Goal: Task Accomplishment & Management: Manage account settings

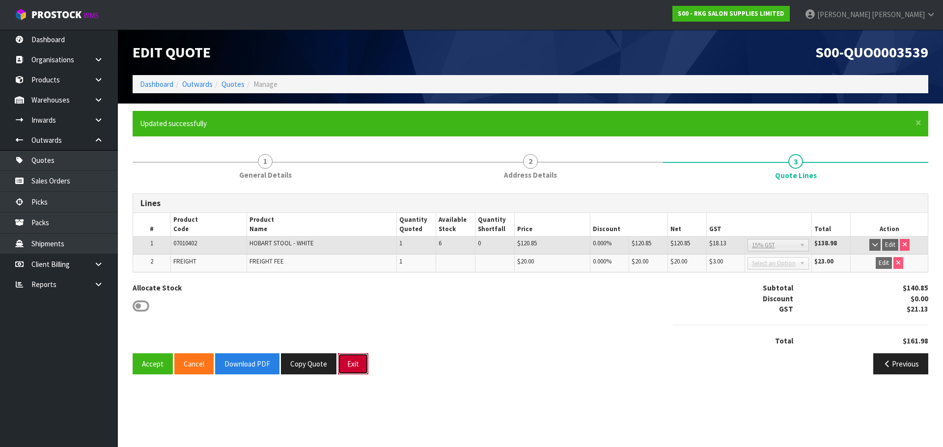
click at [350, 363] on button "Exit" at bounding box center [353, 364] width 30 height 21
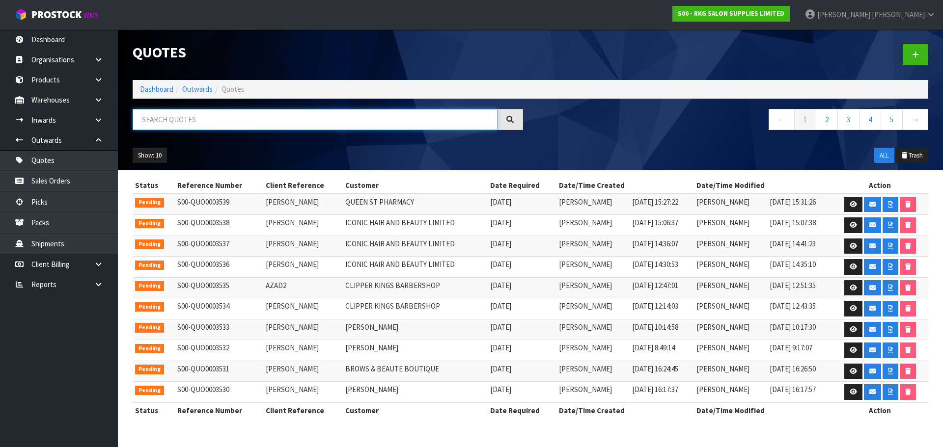
click at [176, 122] on input "text" at bounding box center [315, 119] width 365 height 21
type input "3430"
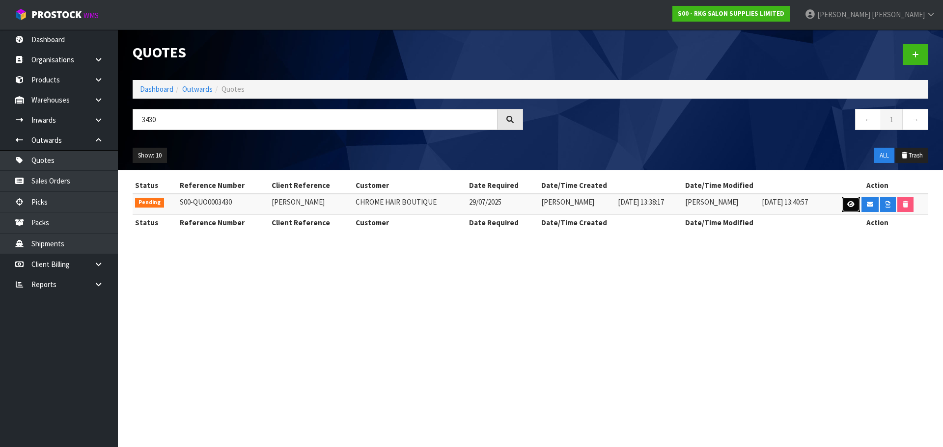
click at [854, 204] on link at bounding box center [851, 205] width 18 height 16
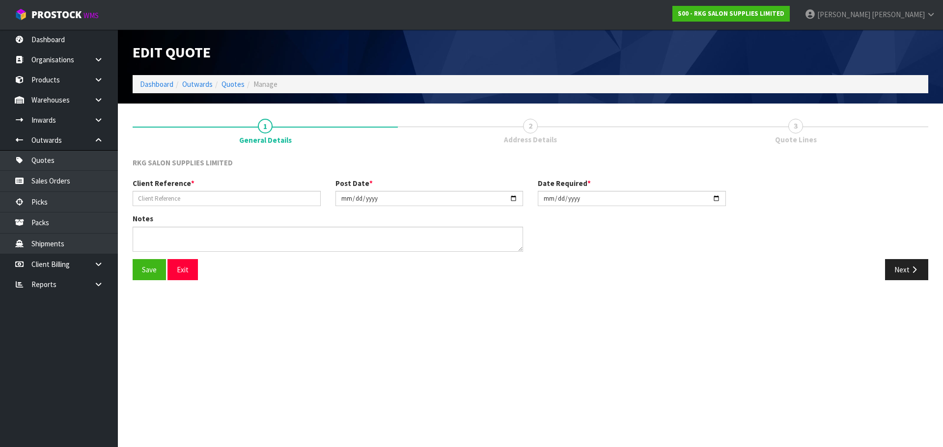
type input "[PERSON_NAME]"
type input "[DATE]"
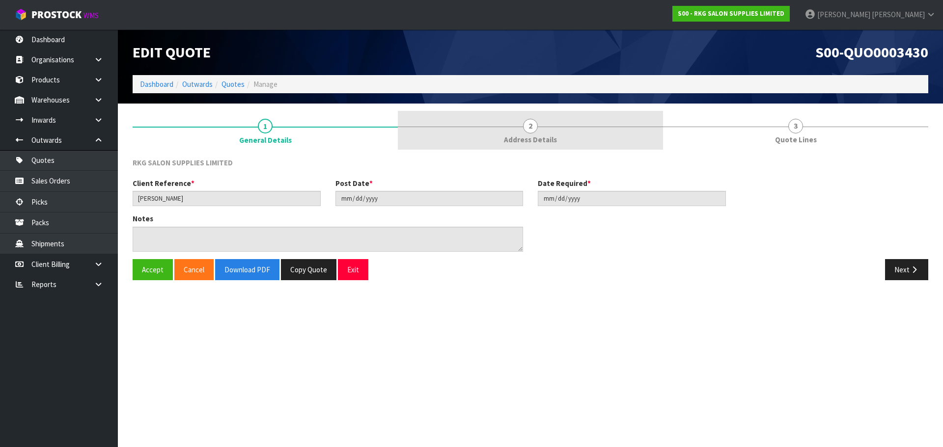
click at [533, 123] on span "2" at bounding box center [530, 126] width 15 height 15
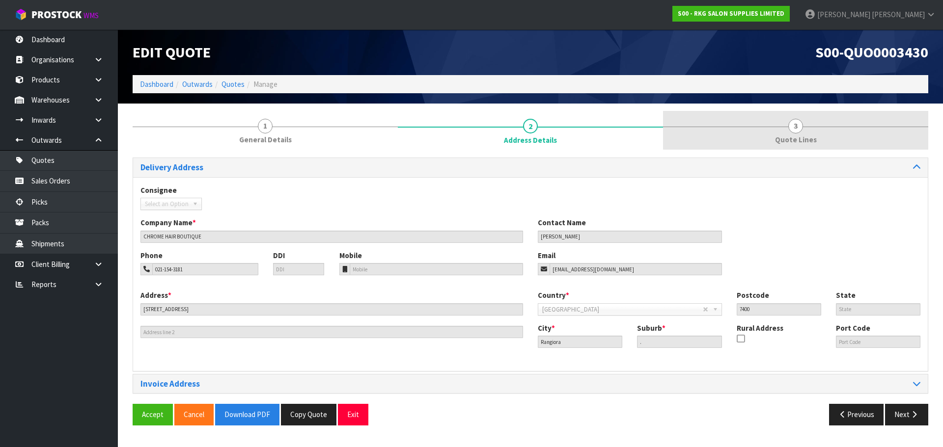
click at [797, 129] on span "3" at bounding box center [795, 126] width 15 height 15
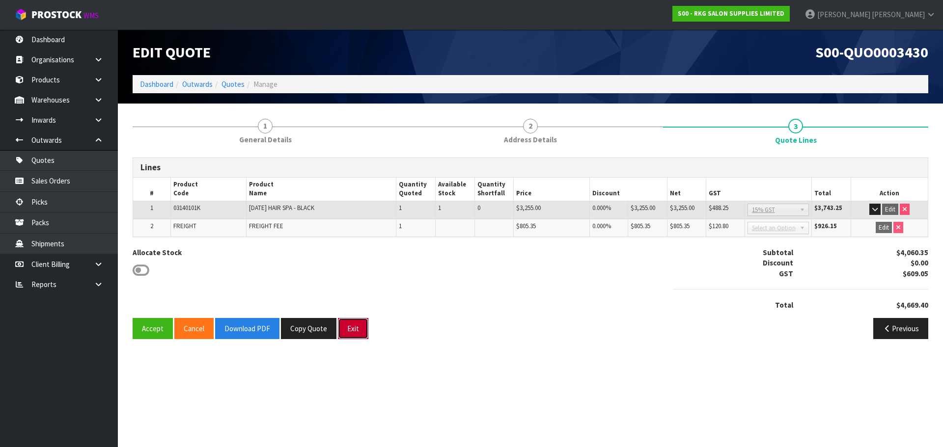
drag, startPoint x: 353, startPoint y: 333, endPoint x: 344, endPoint y: 327, distance: 11.2
click at [353, 333] on button "Exit" at bounding box center [353, 328] width 30 height 21
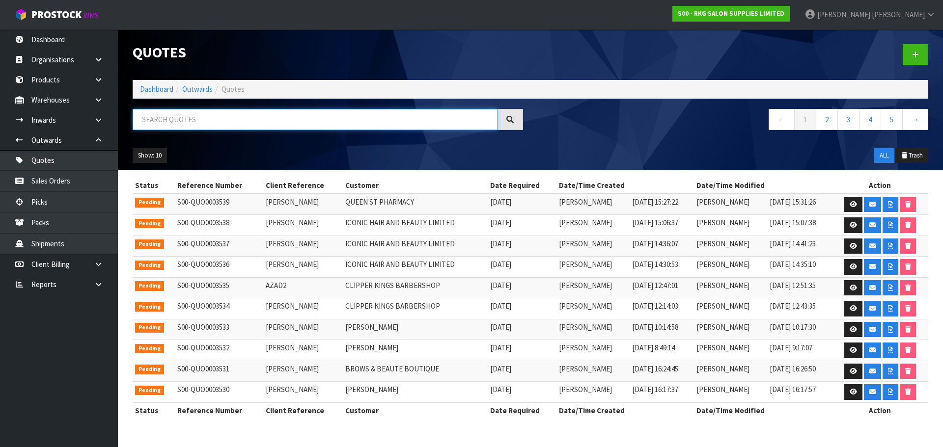
click at [159, 122] on input "text" at bounding box center [315, 119] width 365 height 21
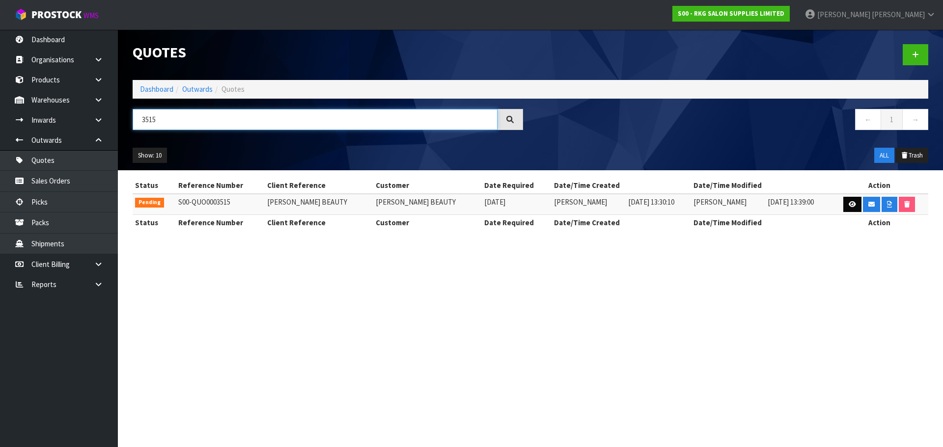
type input "3515"
click at [848, 208] on link at bounding box center [852, 205] width 18 height 16
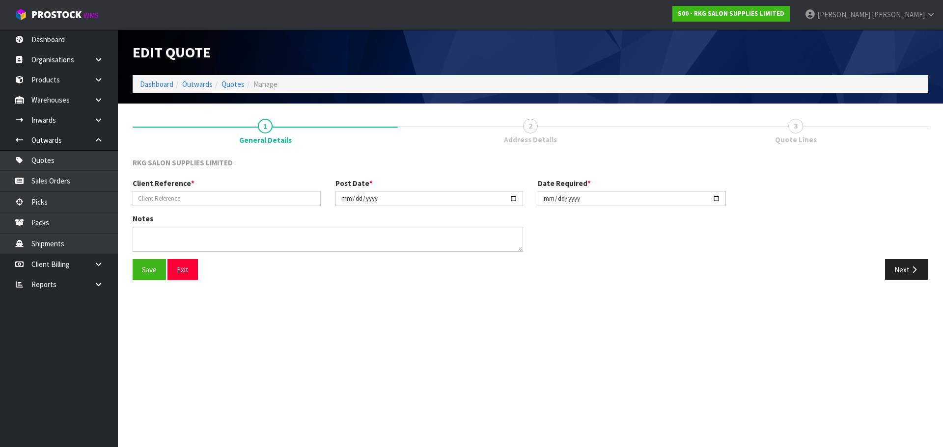
type input "[PERSON_NAME] BEAUTY"
type input "[DATE]"
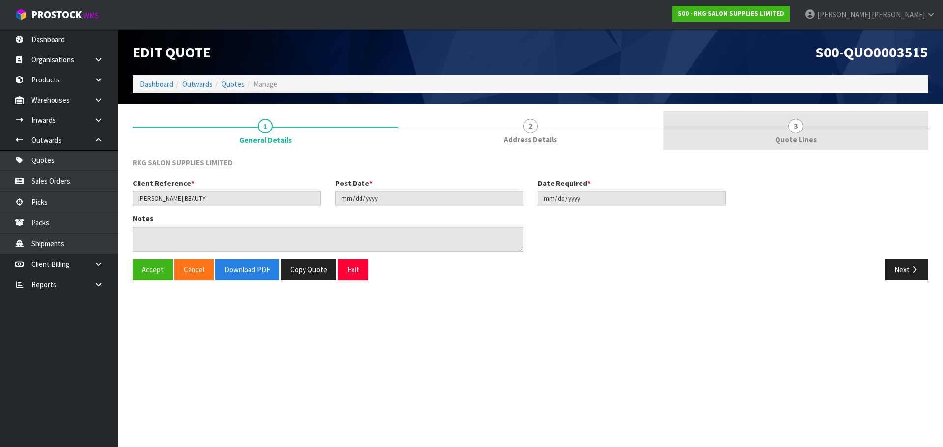
click at [796, 125] on span "3" at bounding box center [795, 126] width 15 height 15
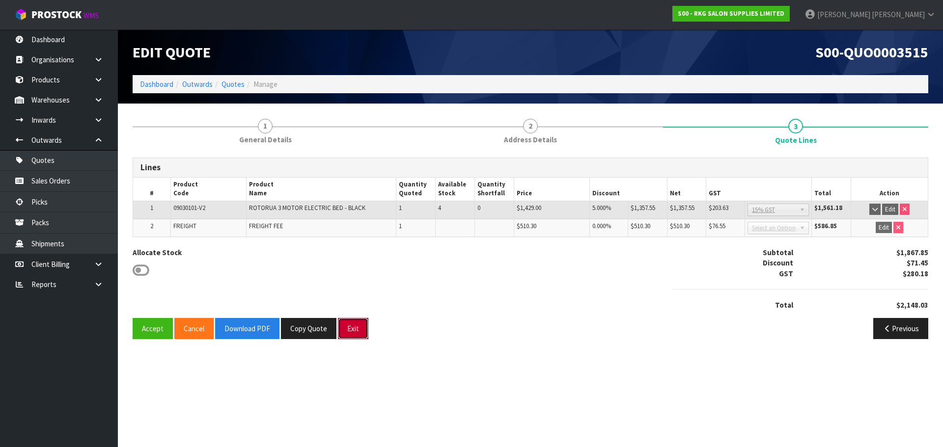
drag, startPoint x: 356, startPoint y: 328, endPoint x: 343, endPoint y: 293, distance: 36.5
click at [356, 328] on button "Exit" at bounding box center [353, 328] width 30 height 21
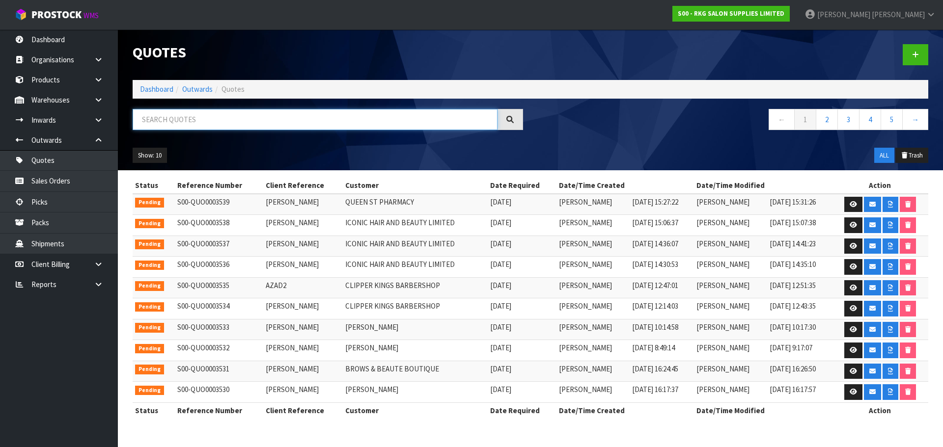
click at [174, 121] on input "text" at bounding box center [315, 119] width 365 height 21
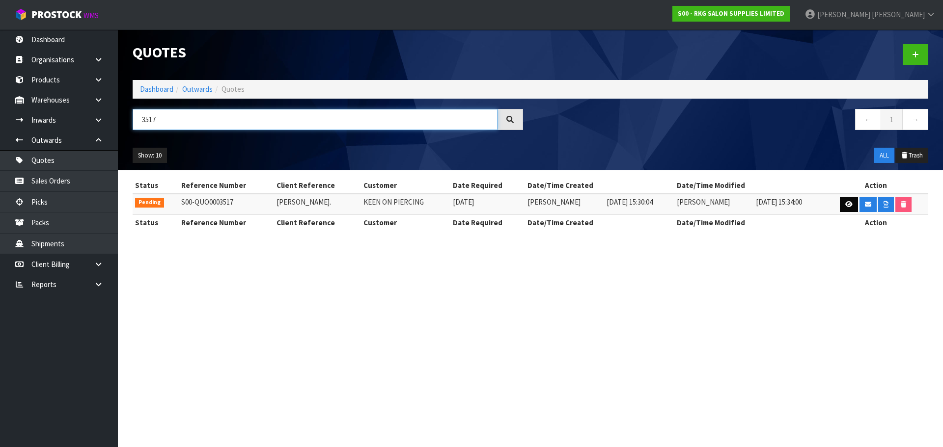
type input "3517"
click at [849, 207] on icon at bounding box center [848, 204] width 7 height 6
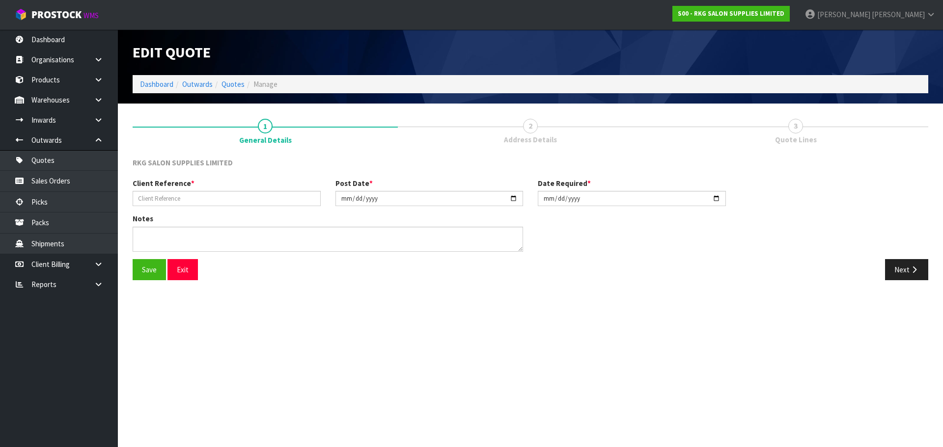
type input "[PERSON_NAME]."
type input "[DATE]"
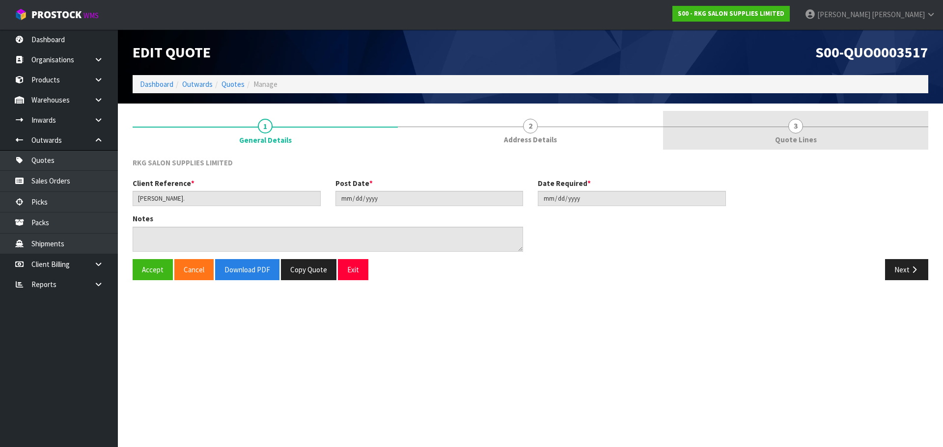
click at [792, 128] on span "3" at bounding box center [795, 126] width 15 height 15
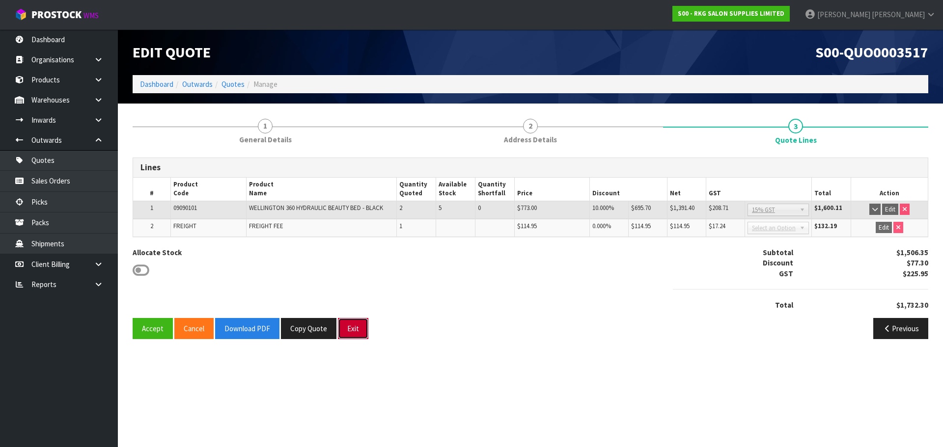
drag, startPoint x: 359, startPoint y: 326, endPoint x: 343, endPoint y: 320, distance: 17.1
click at [359, 326] on button "Exit" at bounding box center [353, 328] width 30 height 21
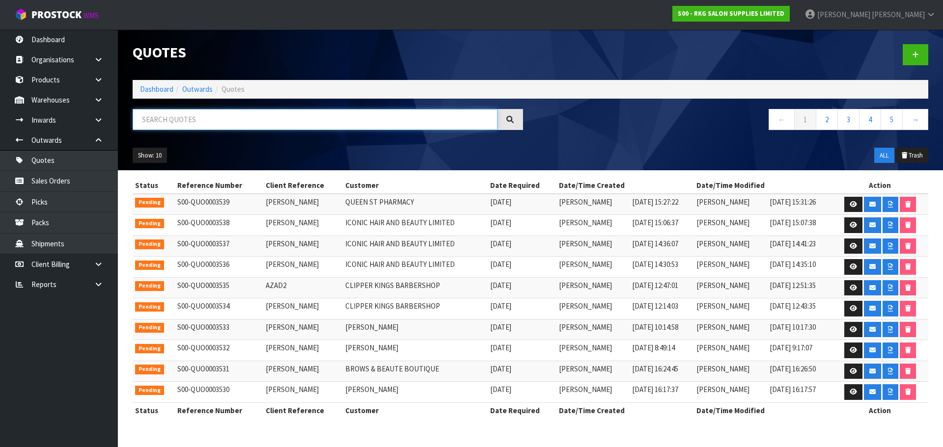
click at [199, 119] on input "text" at bounding box center [315, 119] width 365 height 21
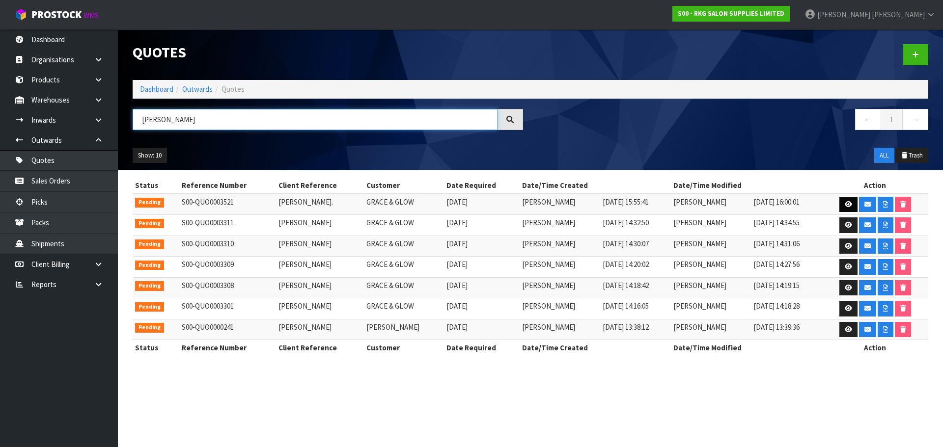
type input "[PERSON_NAME]"
click at [852, 207] on icon at bounding box center [848, 204] width 7 height 6
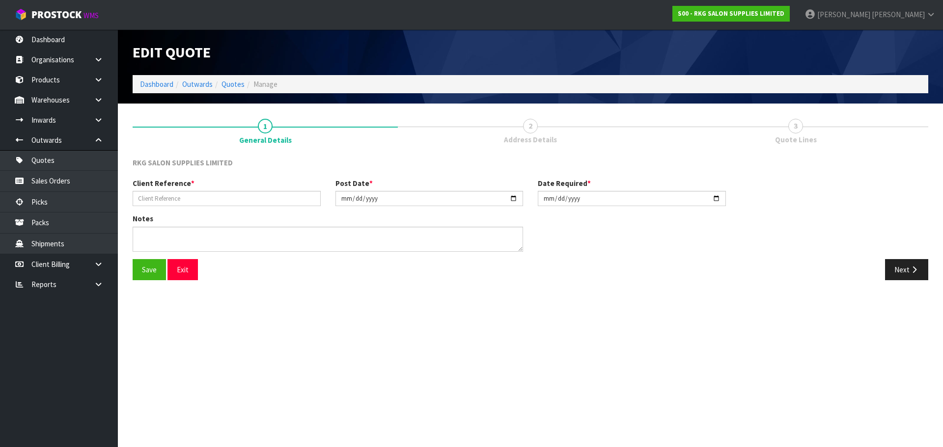
type input "[PERSON_NAME]."
type input "[DATE]"
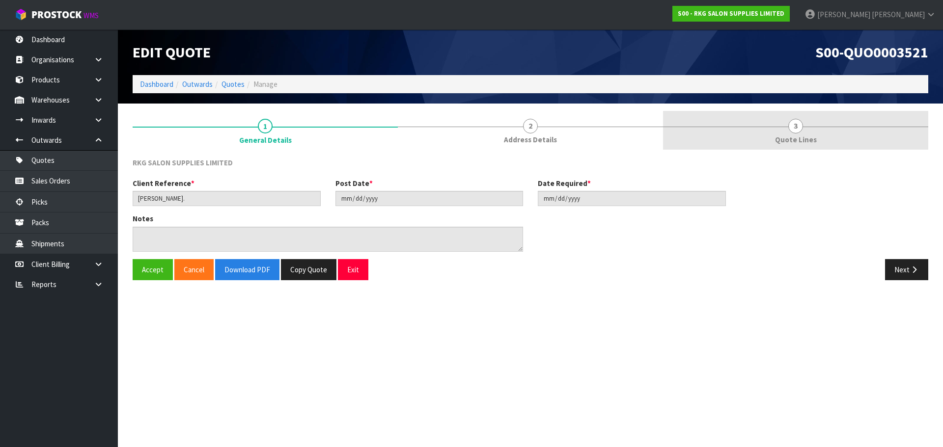
click at [794, 126] on span "3" at bounding box center [795, 126] width 15 height 15
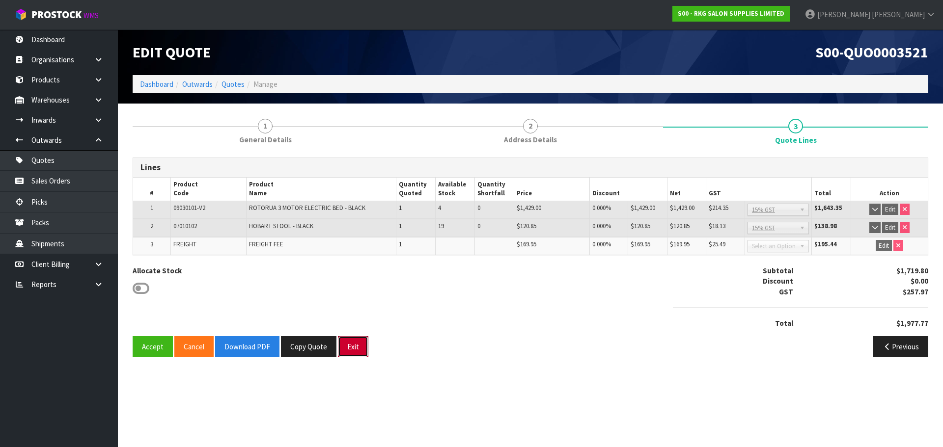
drag, startPoint x: 355, startPoint y: 346, endPoint x: 341, endPoint y: 315, distance: 33.7
click at [355, 346] on button "Exit" at bounding box center [353, 346] width 30 height 21
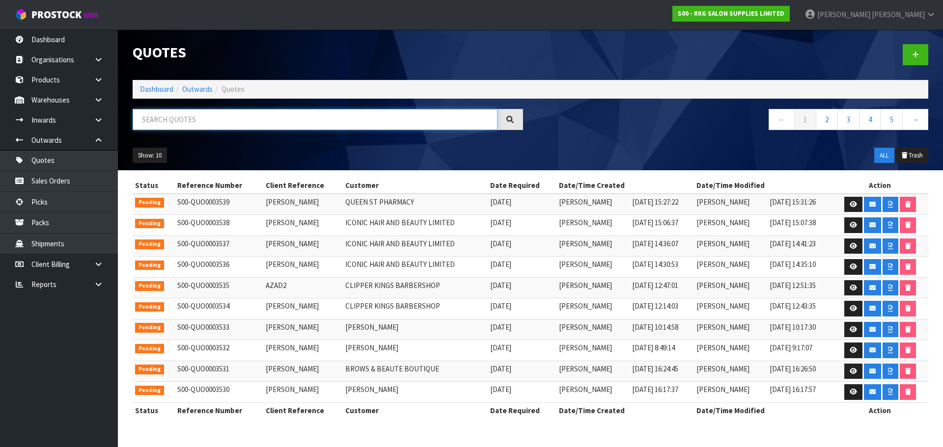
click at [177, 123] on input "text" at bounding box center [315, 119] width 365 height 21
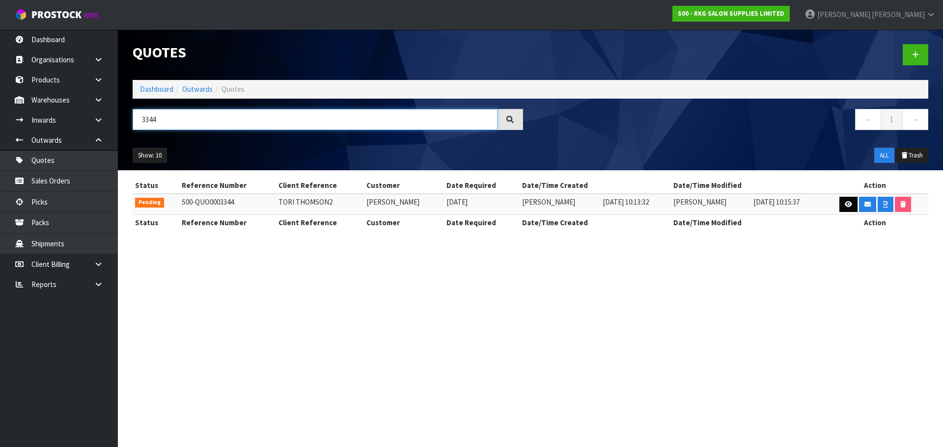
type input "3344"
click at [848, 205] on icon at bounding box center [848, 204] width 7 height 6
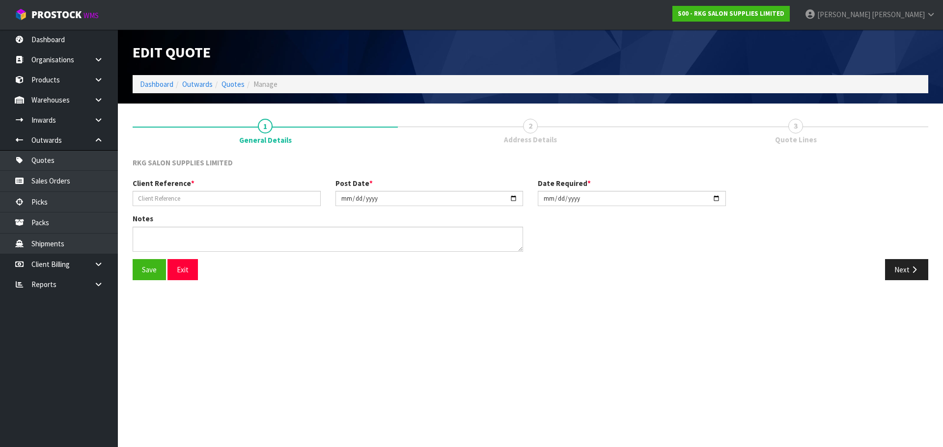
type input "TORI THOMSON2"
type input "[DATE]"
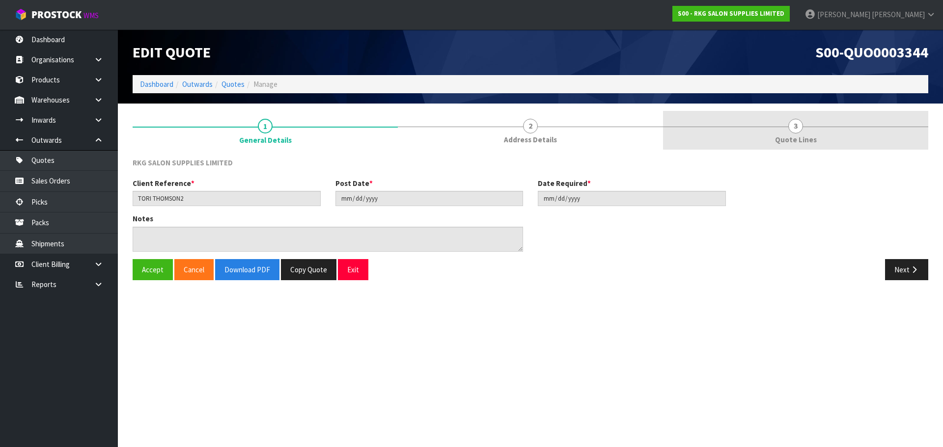
click at [790, 127] on span "3" at bounding box center [795, 126] width 15 height 15
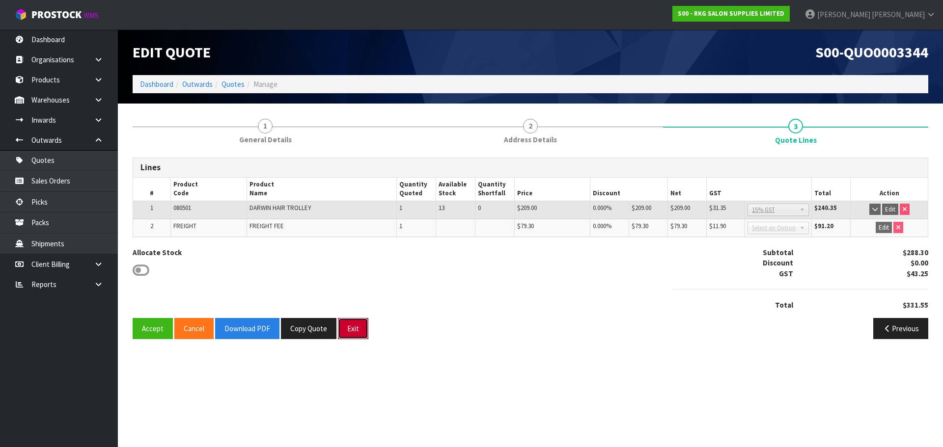
click at [347, 329] on button "Exit" at bounding box center [353, 328] width 30 height 21
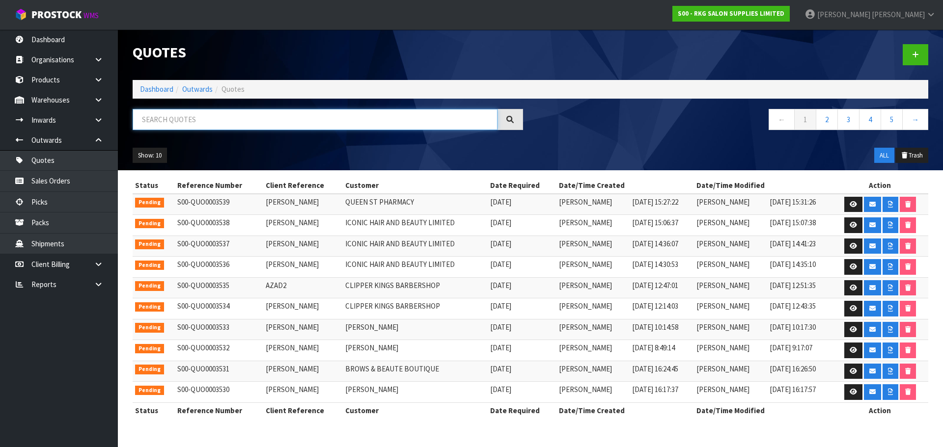
click at [202, 120] on input "text" at bounding box center [315, 119] width 365 height 21
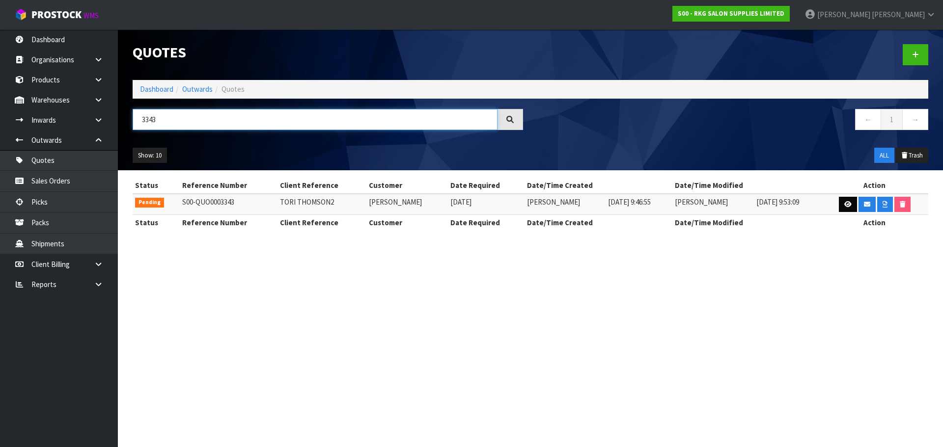
type input "3343"
click at [845, 204] on icon at bounding box center [847, 204] width 7 height 6
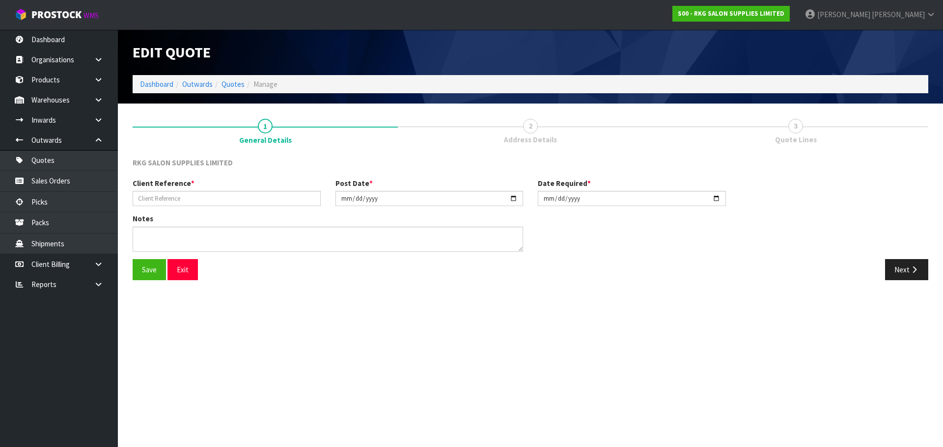
type input "TORI THOMSON2"
type input "[DATE]"
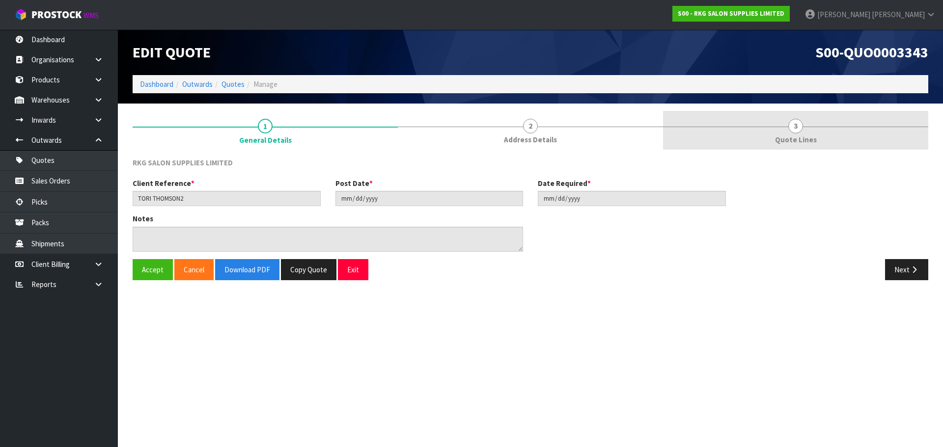
click at [794, 123] on span "3" at bounding box center [795, 126] width 15 height 15
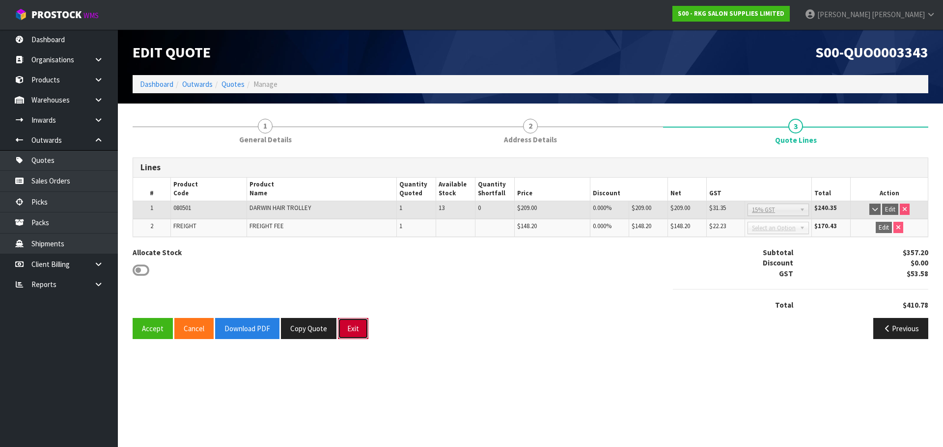
click at [352, 327] on button "Exit" at bounding box center [353, 328] width 30 height 21
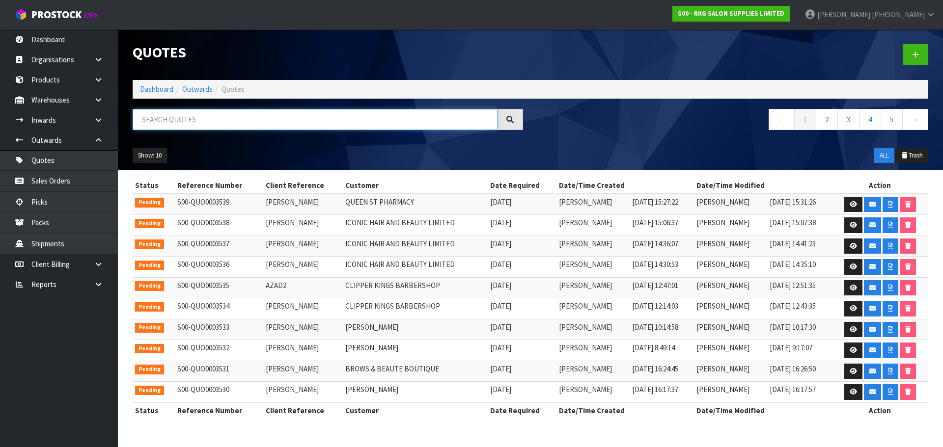
click at [166, 120] on input "text" at bounding box center [315, 119] width 365 height 21
type input "3"
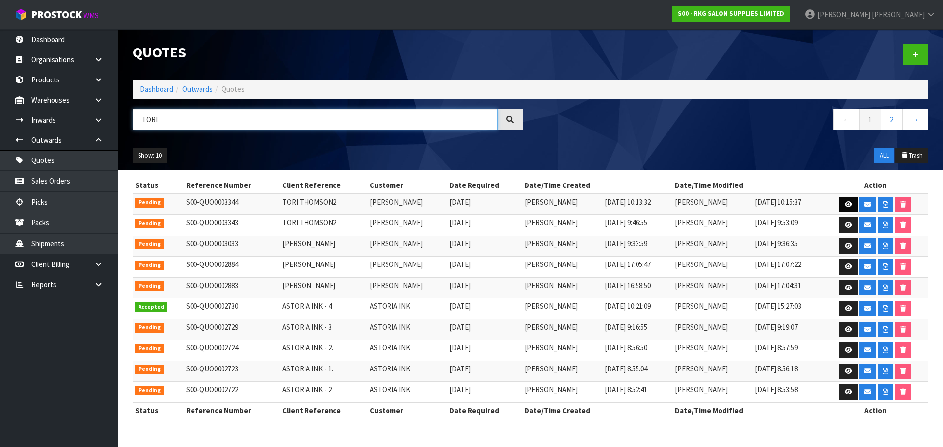
type input "TORI"
click at [850, 203] on icon at bounding box center [848, 204] width 7 height 6
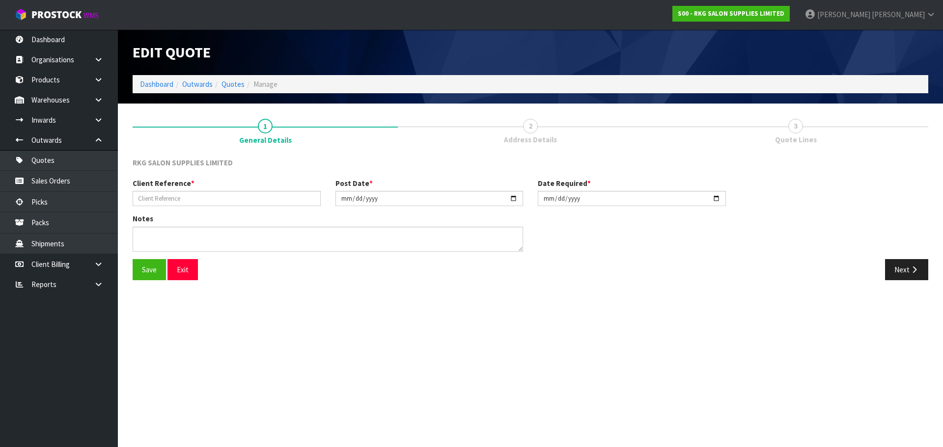
type input "TORI THOMSON2"
type input "[DATE]"
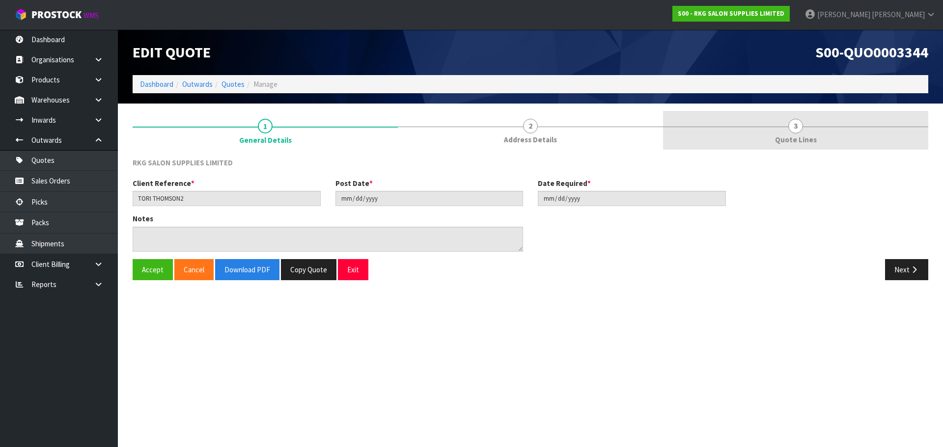
click at [794, 126] on span "3" at bounding box center [795, 126] width 15 height 15
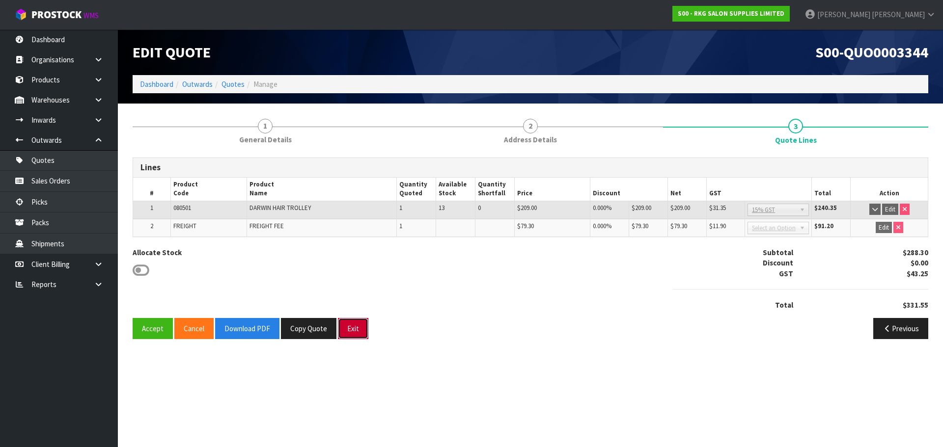
click at [353, 326] on button "Exit" at bounding box center [353, 328] width 30 height 21
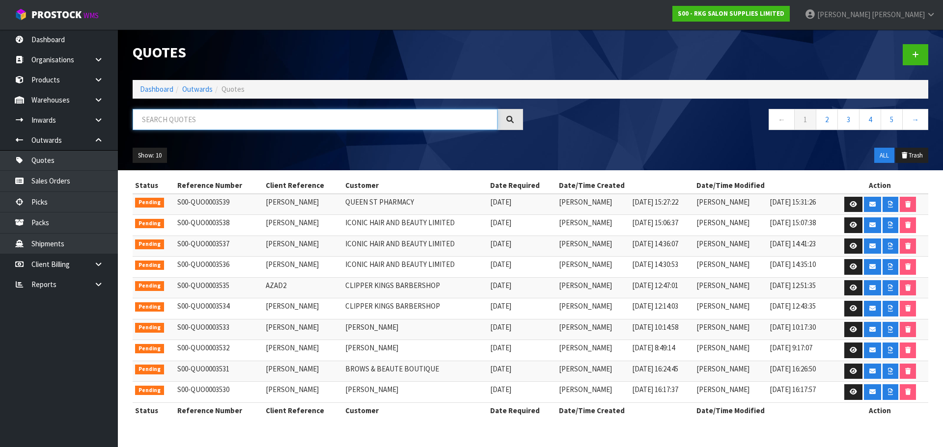
click at [184, 123] on input "text" at bounding box center [315, 119] width 365 height 21
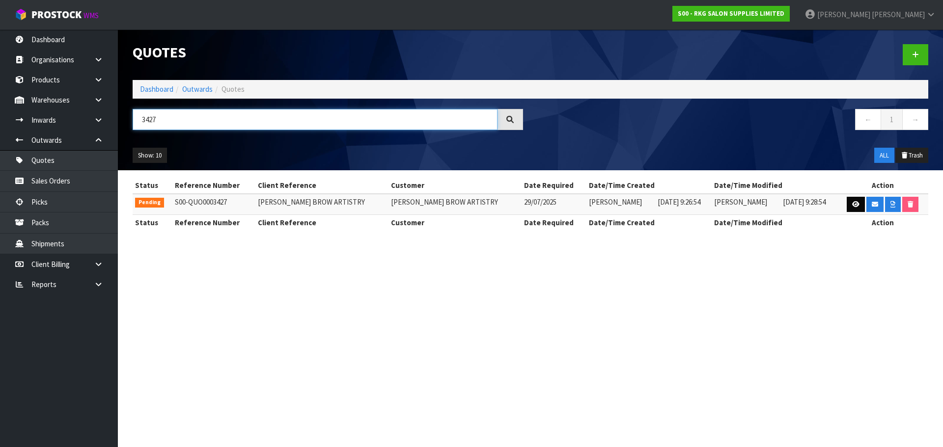
type input "3427"
click at [854, 206] on icon at bounding box center [855, 204] width 7 height 6
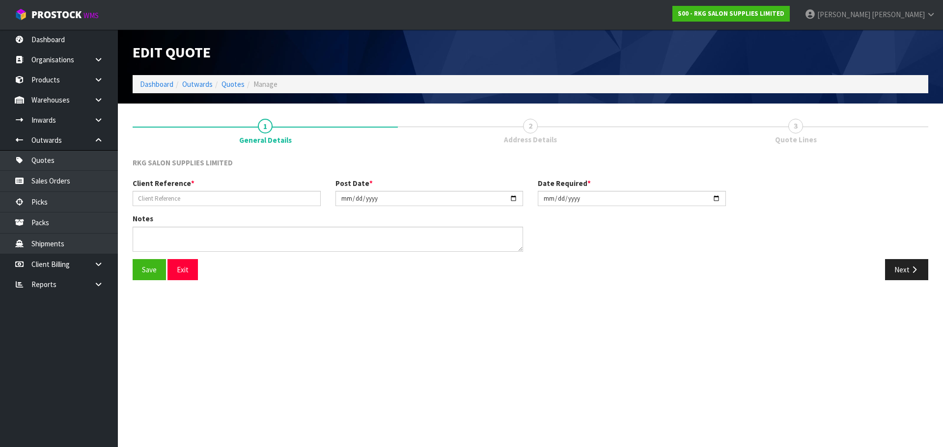
type input "[PERSON_NAME] BROW ARTISTRY"
type input "[DATE]"
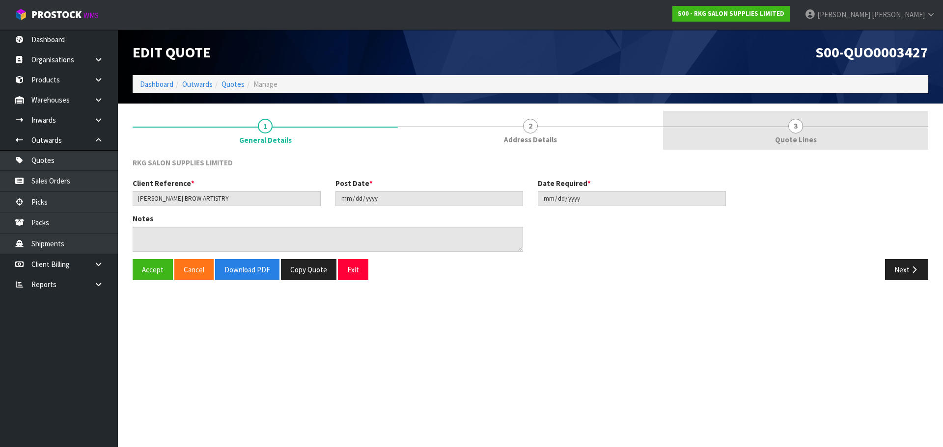
click at [799, 129] on span "3" at bounding box center [795, 126] width 15 height 15
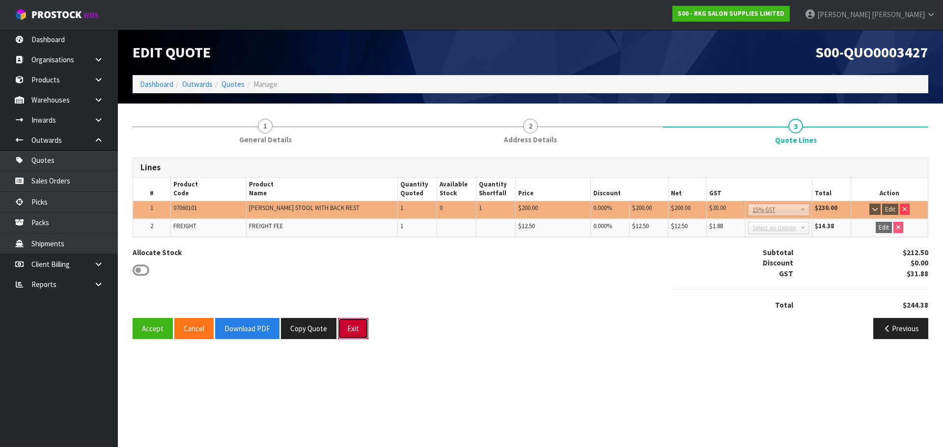
drag, startPoint x: 362, startPoint y: 328, endPoint x: 346, endPoint y: 319, distance: 18.5
click at [362, 328] on button "Exit" at bounding box center [353, 328] width 30 height 21
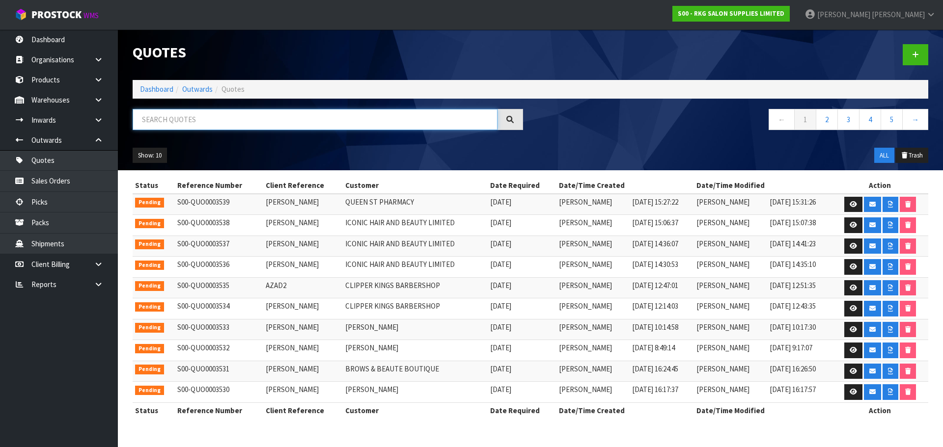
click at [201, 124] on input "text" at bounding box center [315, 119] width 365 height 21
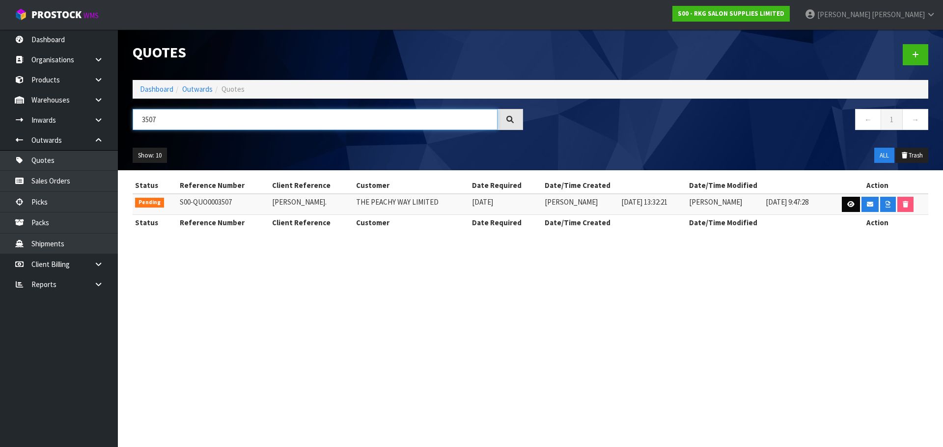
type input "3507"
click at [849, 203] on icon at bounding box center [850, 204] width 7 height 6
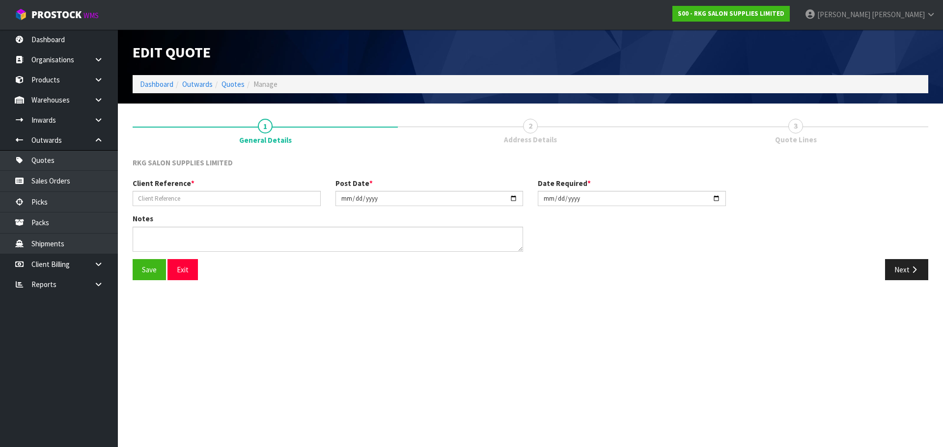
type input "[PERSON_NAME]."
type input "[DATE]"
type textarea "FOR LED MIRROR"
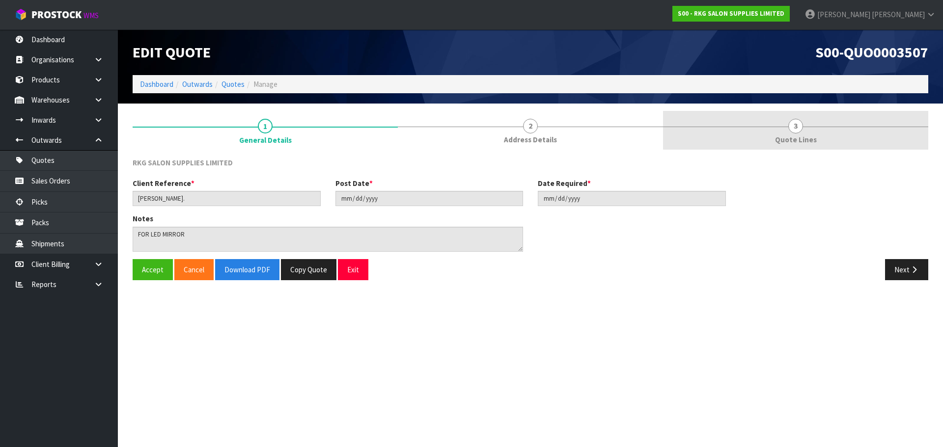
click at [793, 123] on span "3" at bounding box center [795, 126] width 15 height 15
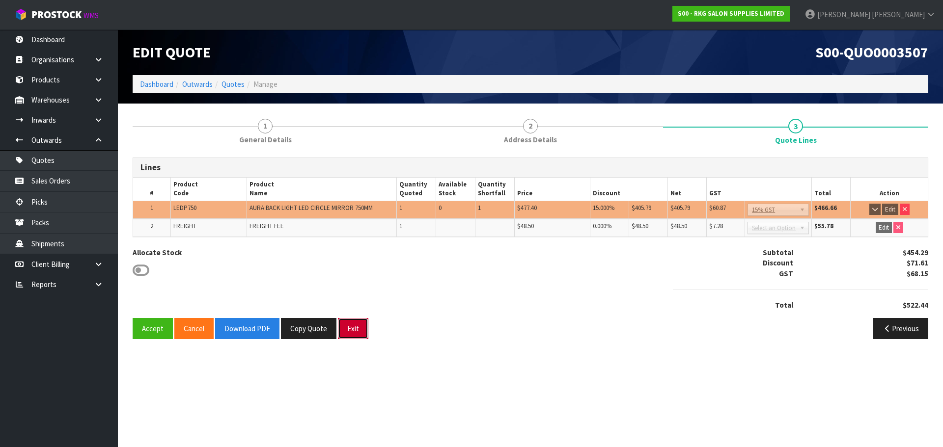
click at [348, 326] on button "Exit" at bounding box center [353, 328] width 30 height 21
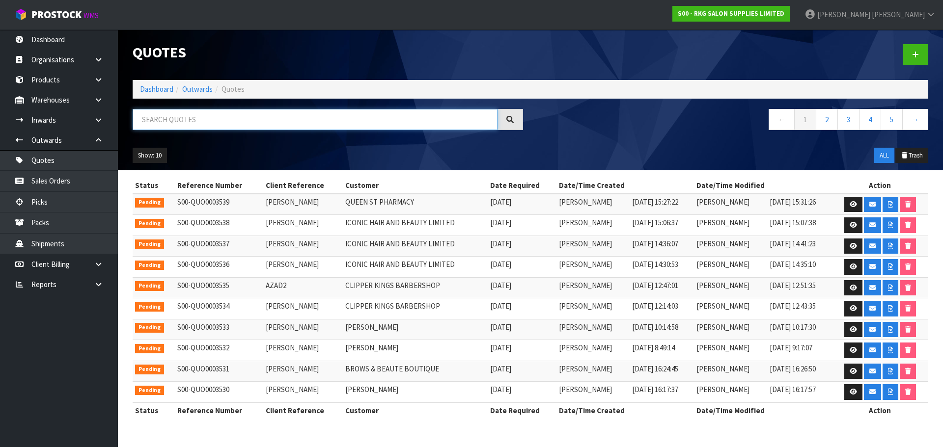
click at [161, 122] on input "text" at bounding box center [315, 119] width 365 height 21
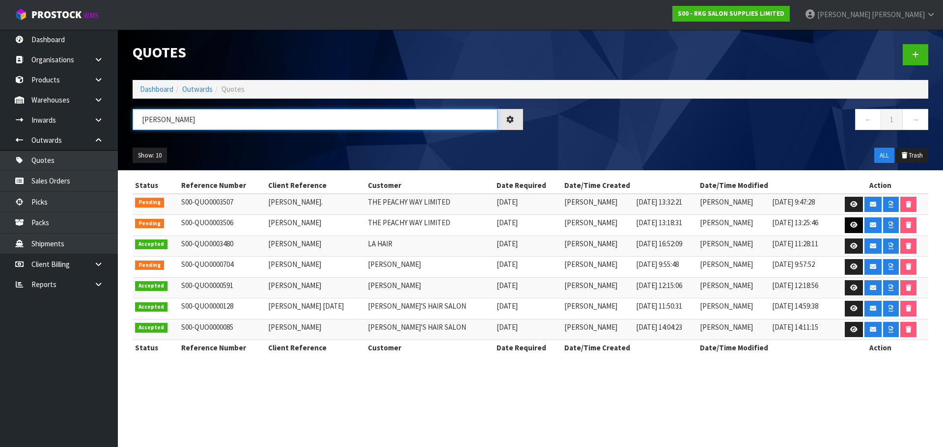
type input "[PERSON_NAME]"
click at [850, 223] on icon at bounding box center [853, 225] width 7 height 6
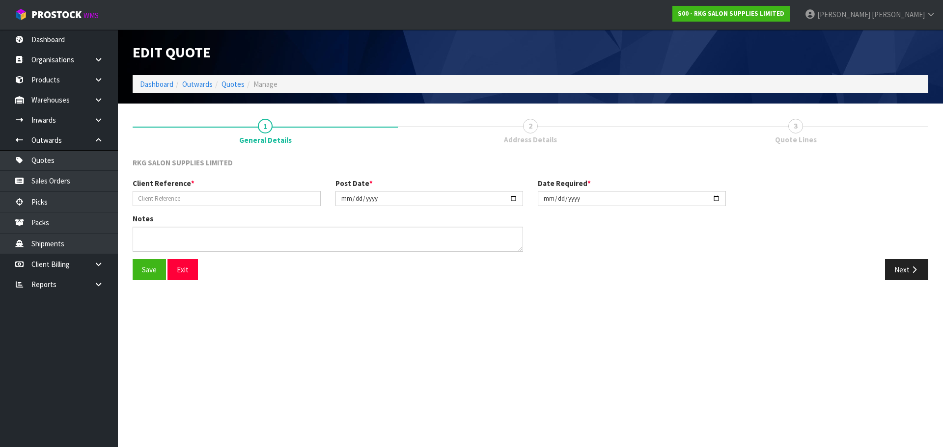
type input "[PERSON_NAME]"
type input "[DATE]"
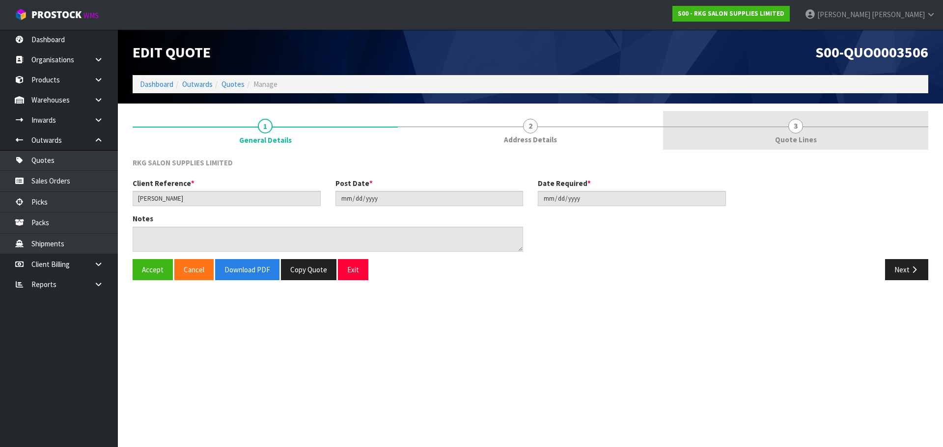
click at [788, 127] on link "3 Quote Lines" at bounding box center [795, 130] width 265 height 39
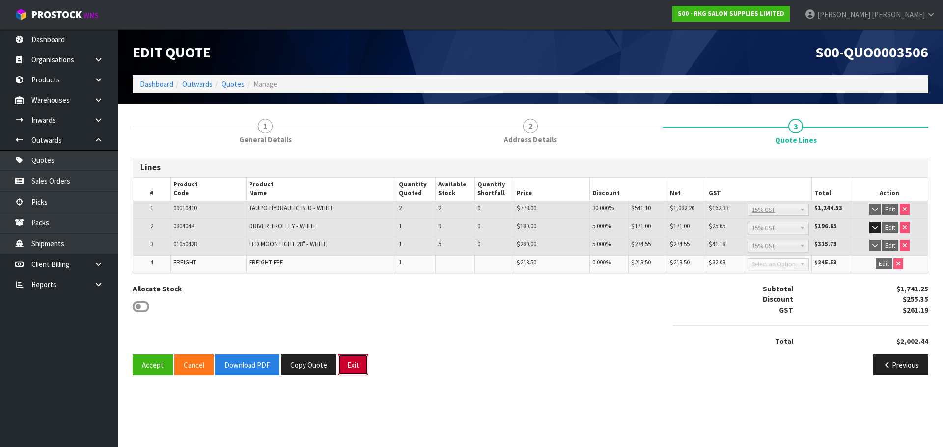
click at [354, 370] on button "Exit" at bounding box center [353, 365] width 30 height 21
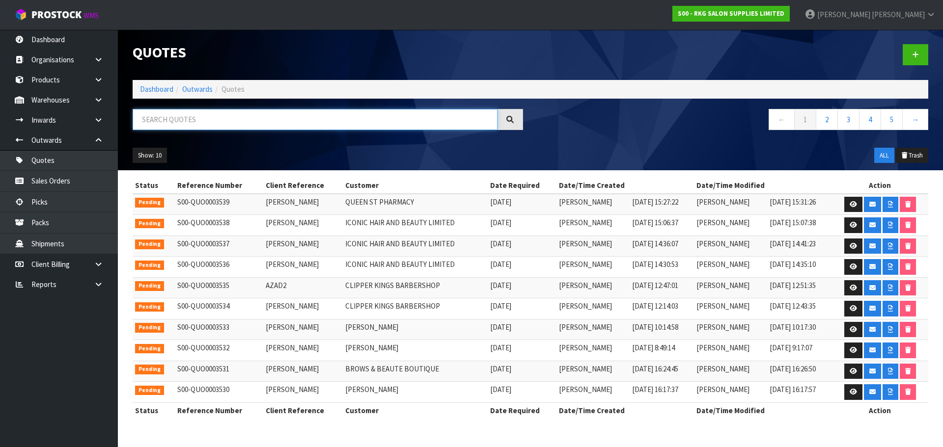
click at [180, 120] on input "text" at bounding box center [315, 119] width 365 height 21
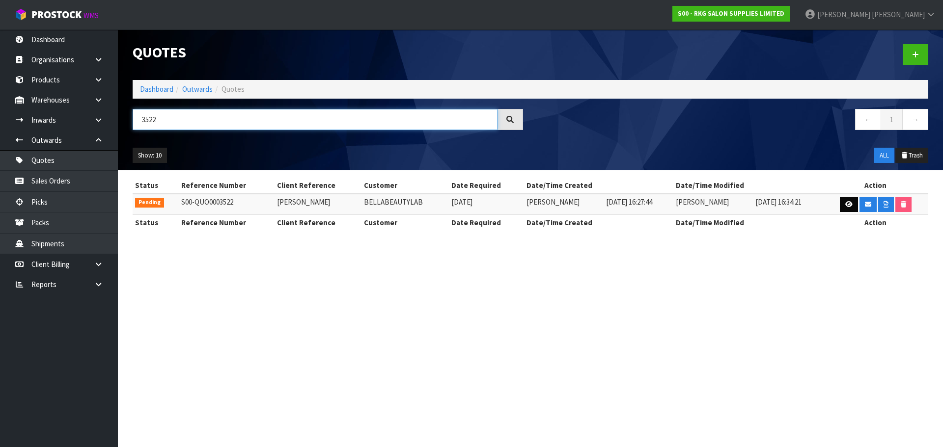
type input "3522"
click at [848, 209] on link at bounding box center [849, 205] width 18 height 16
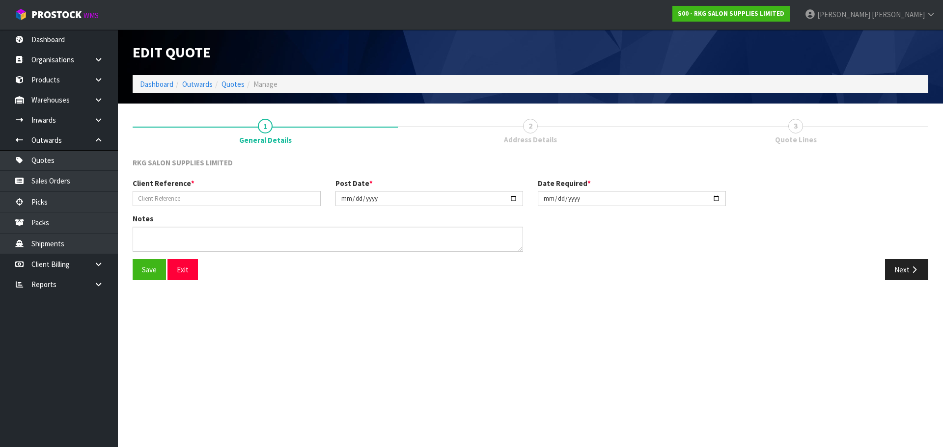
type input "[PERSON_NAME]"
type input "[DATE]"
type textarea "BEAUTY STARTER SET 2 BLACK - WELLINGTON 360 BED, BAKEWELL TROLLEY, [PERSON_NAME]"
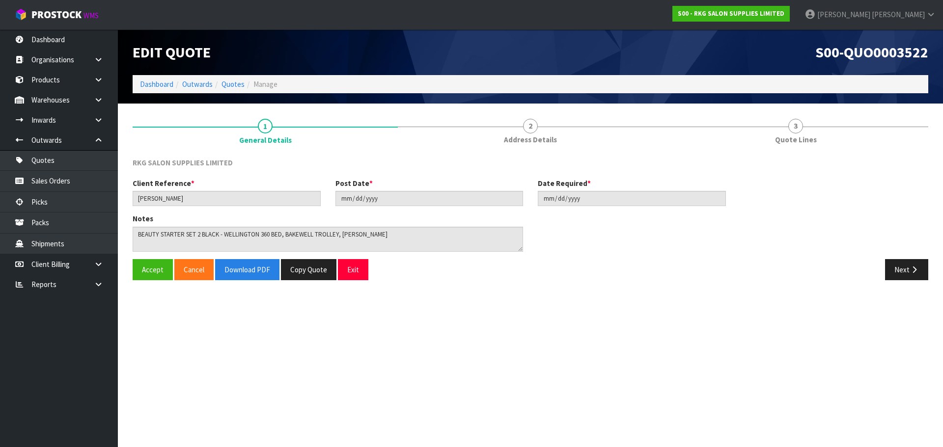
drag, startPoint x: 530, startPoint y: 127, endPoint x: 738, endPoint y: 182, distance: 215.4
click at [530, 127] on span "2" at bounding box center [530, 126] width 15 height 15
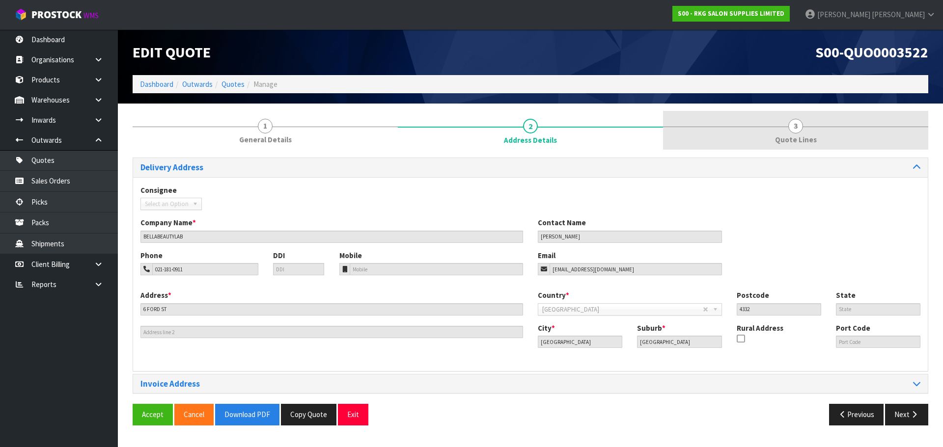
click at [795, 130] on span "3" at bounding box center [795, 126] width 15 height 15
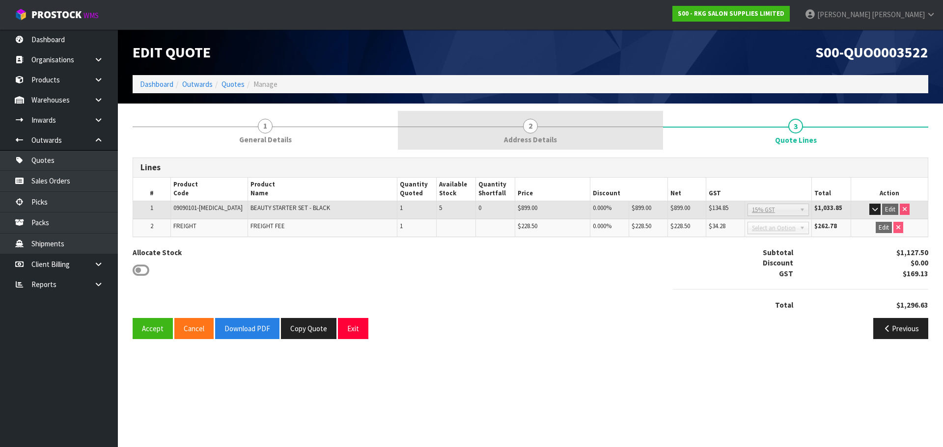
click at [530, 130] on span "2" at bounding box center [530, 126] width 15 height 15
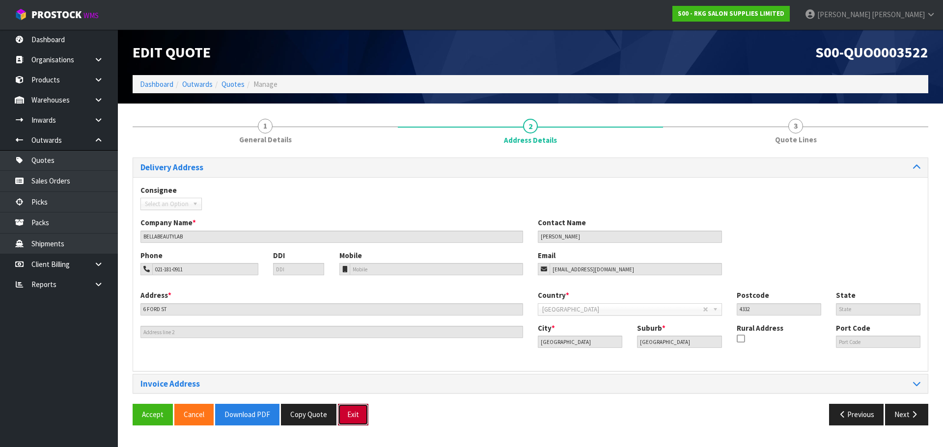
drag, startPoint x: 346, startPoint y: 409, endPoint x: 336, endPoint y: 345, distance: 65.1
click at [347, 409] on button "Exit" at bounding box center [353, 414] width 30 height 21
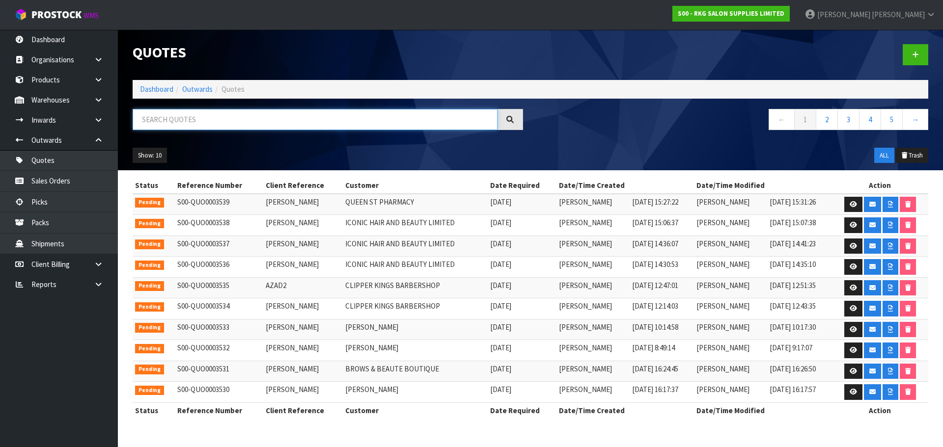
click at [190, 120] on input "text" at bounding box center [315, 119] width 365 height 21
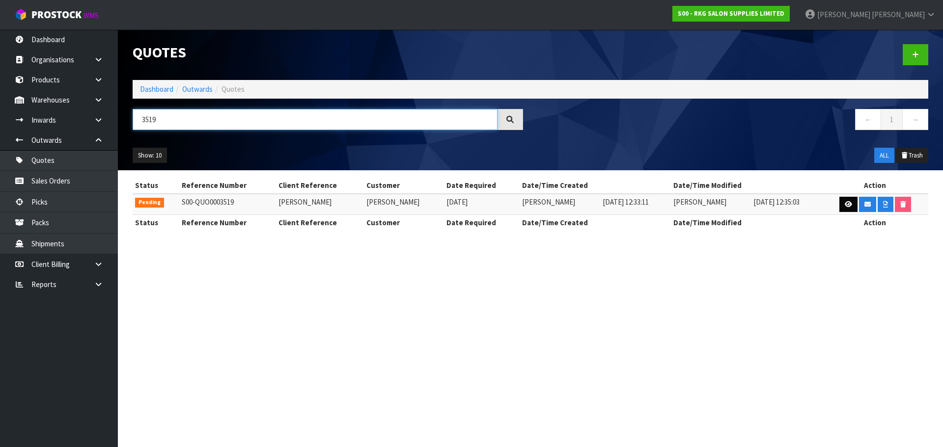
type input "3519"
click at [846, 198] on link at bounding box center [848, 205] width 18 height 16
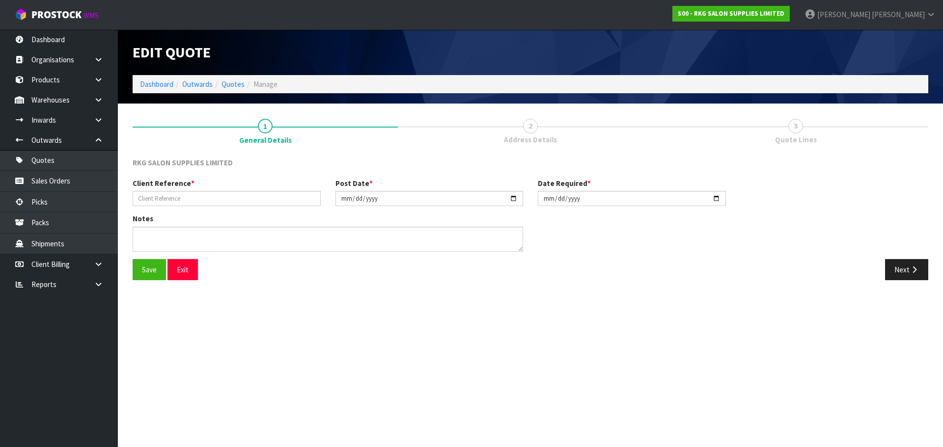
type input "[PERSON_NAME]"
type input "[DATE]"
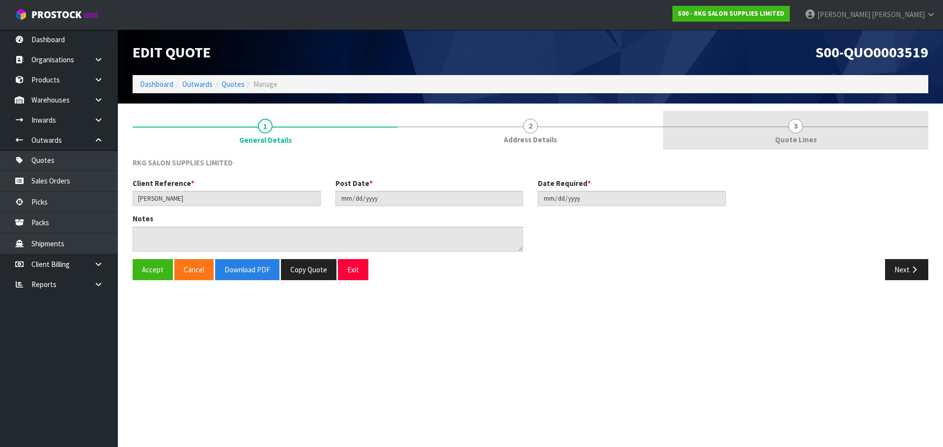
click at [802, 121] on link "3 Quote Lines" at bounding box center [795, 130] width 265 height 39
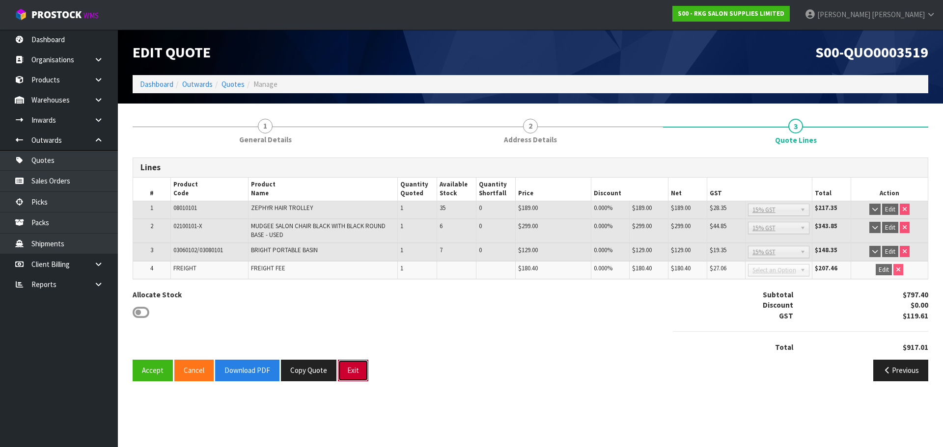
drag, startPoint x: 356, startPoint y: 380, endPoint x: 342, endPoint y: 379, distance: 13.8
click at [356, 380] on button "Exit" at bounding box center [353, 370] width 30 height 21
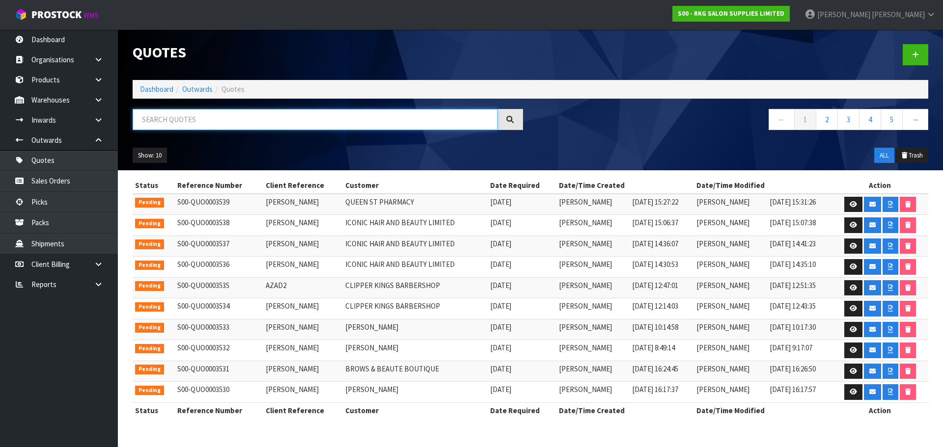
click at [189, 123] on input "text" at bounding box center [315, 119] width 365 height 21
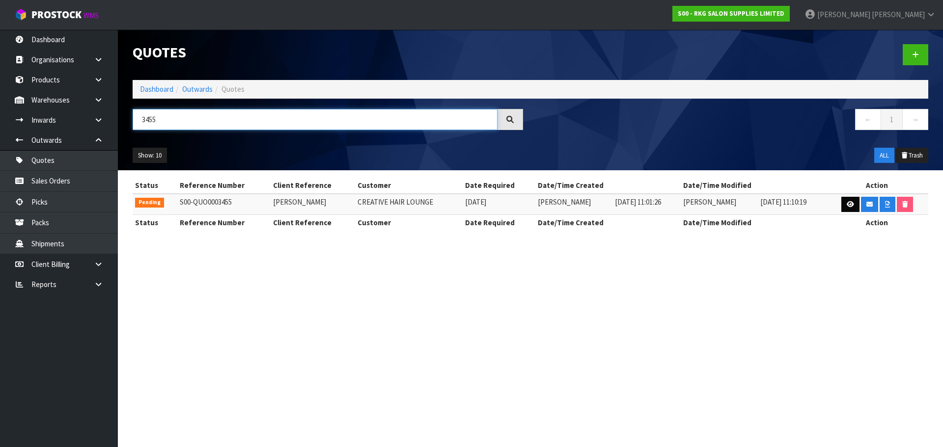
type input "3455"
click at [847, 206] on icon at bounding box center [850, 204] width 7 height 6
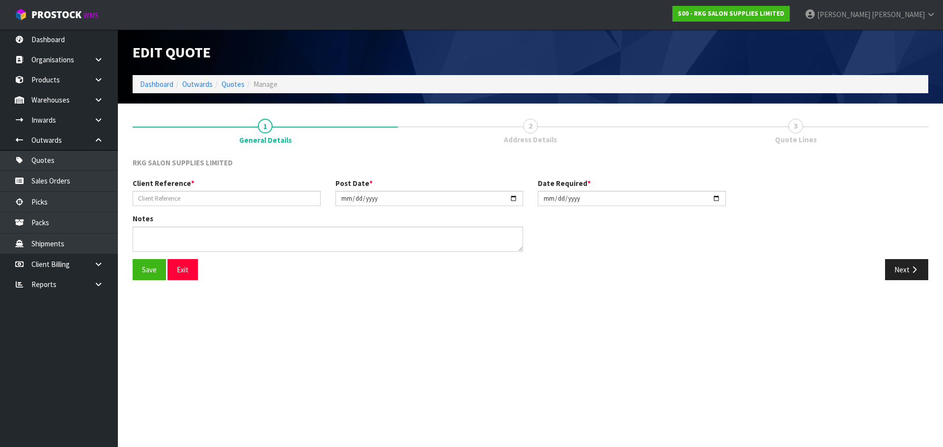
type input "[PERSON_NAME]"
type input "[DATE]"
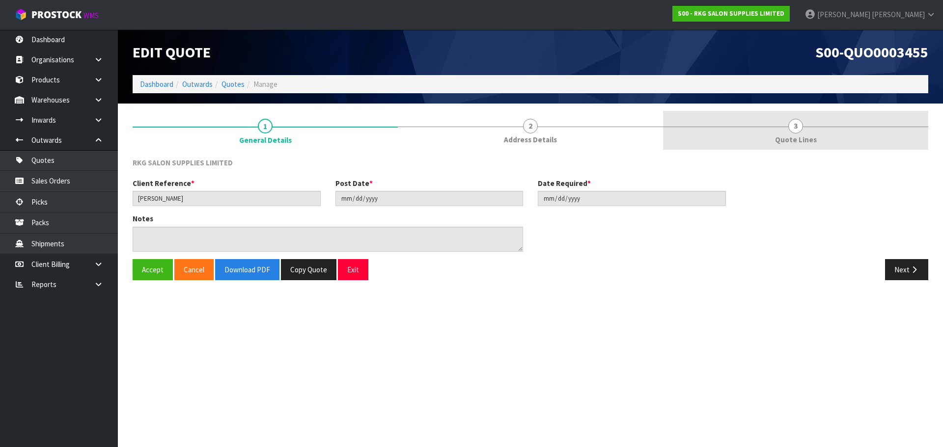
click at [795, 128] on span "3" at bounding box center [795, 126] width 15 height 15
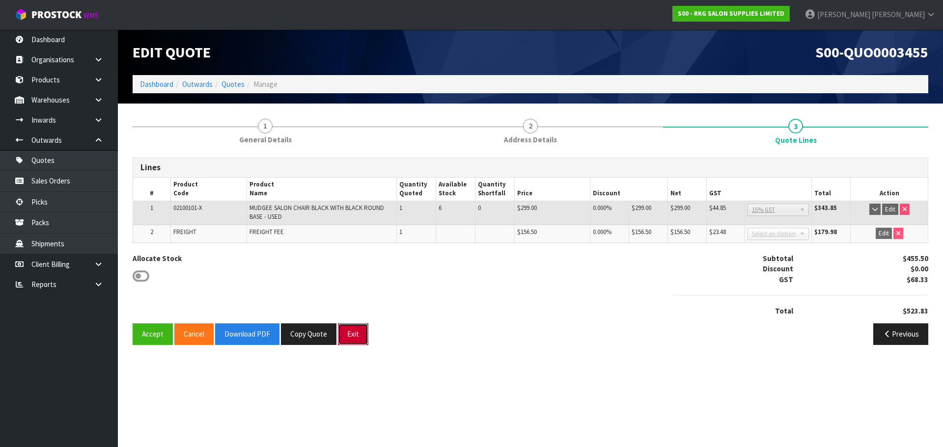
drag, startPoint x: 356, startPoint y: 338, endPoint x: 350, endPoint y: 335, distance: 6.4
click at [356, 338] on button "Exit" at bounding box center [353, 334] width 30 height 21
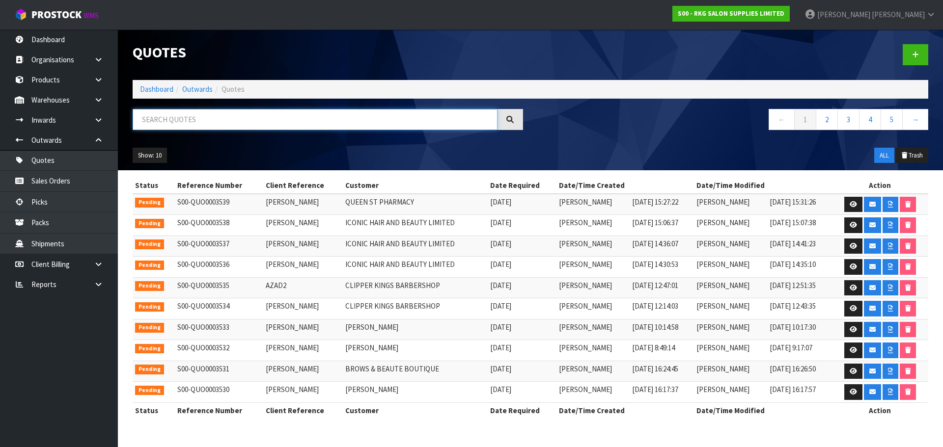
click at [193, 121] on input "text" at bounding box center [315, 119] width 365 height 21
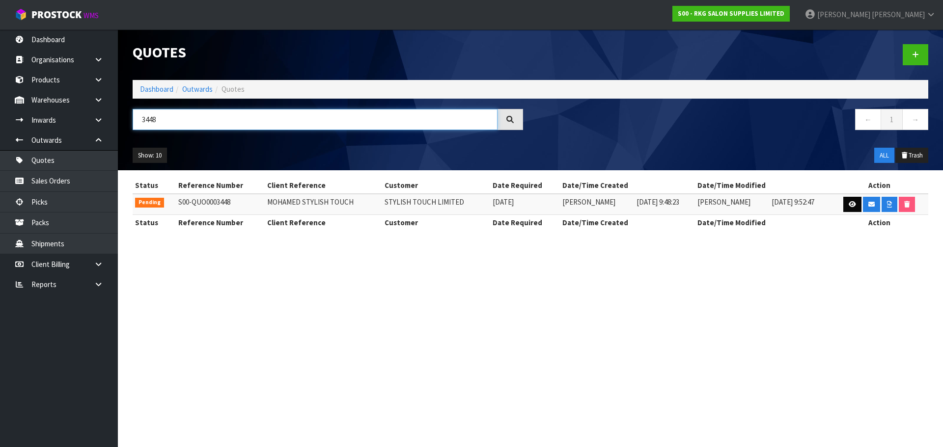
type input "3448"
click at [851, 206] on icon at bounding box center [852, 204] width 7 height 6
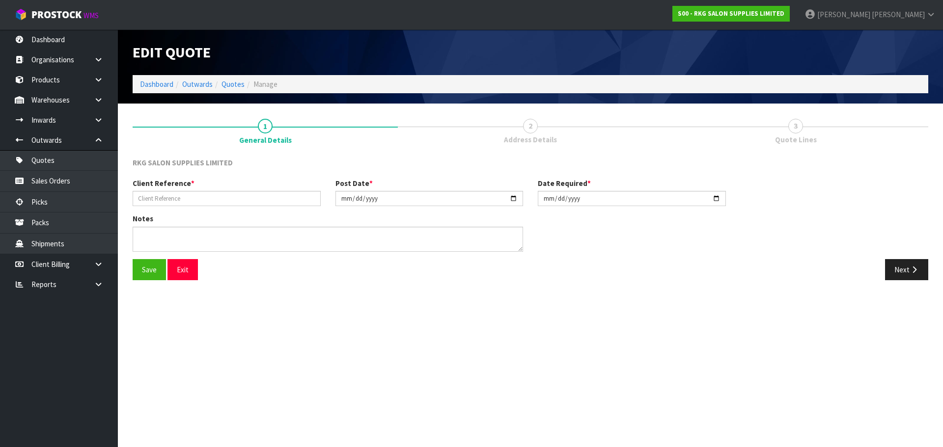
type input "MOHAMED STYLISH TOUCH"
type input "[DATE]"
type textarea "FOR PICK UP"
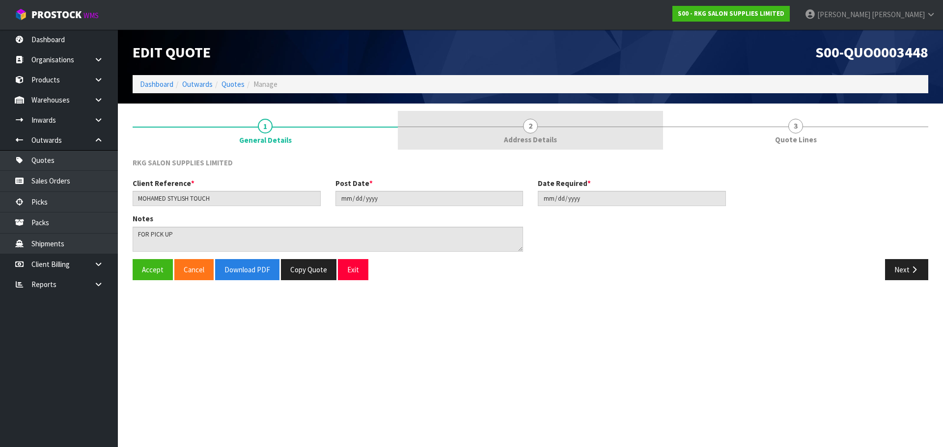
click at [533, 130] on span "2" at bounding box center [530, 126] width 15 height 15
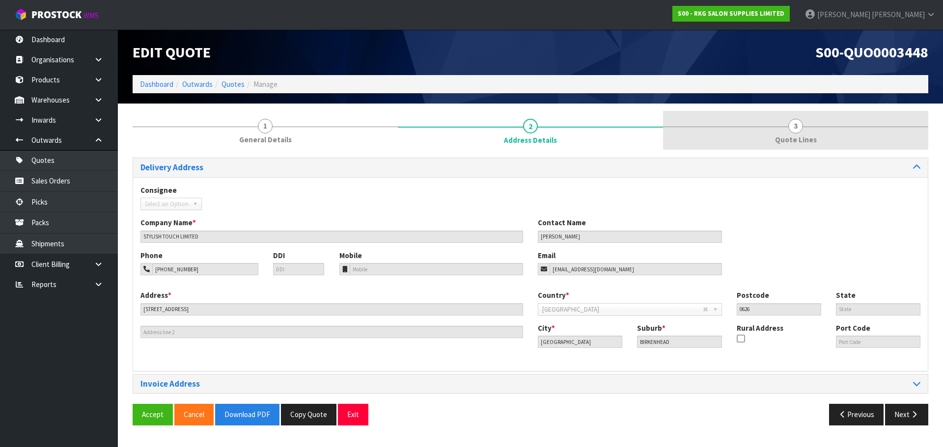
click at [792, 127] on span "3" at bounding box center [795, 126] width 15 height 15
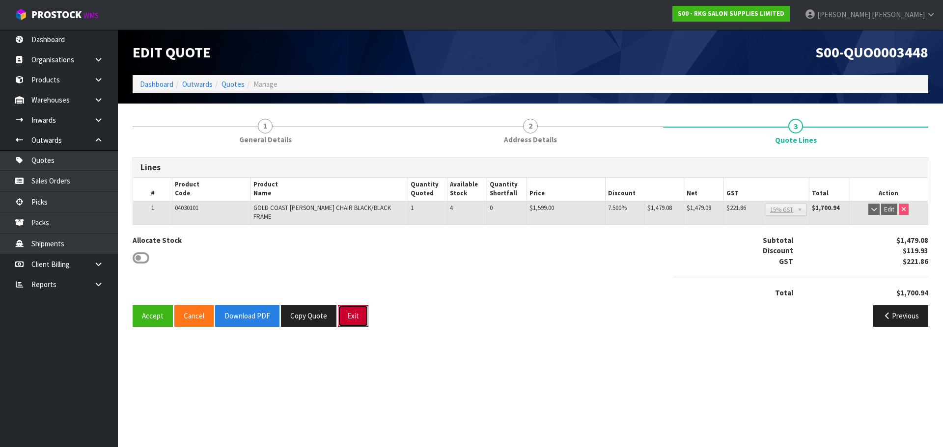
click at [348, 309] on button "Exit" at bounding box center [353, 315] width 30 height 21
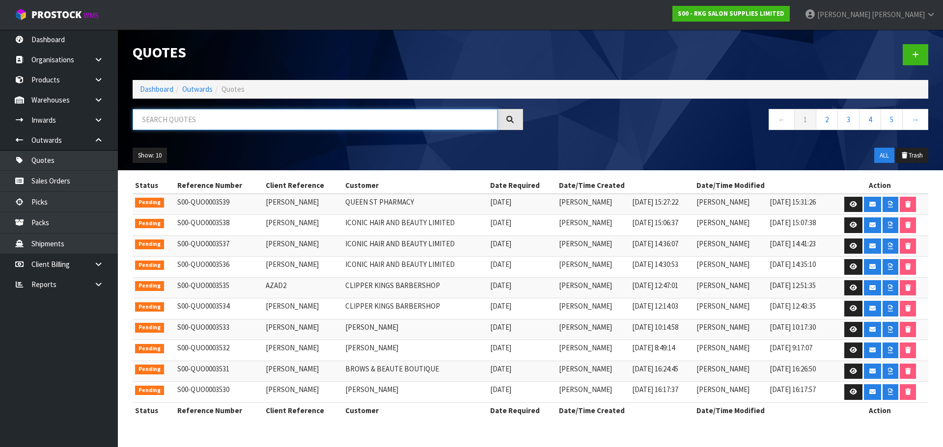
click at [160, 122] on input "text" at bounding box center [315, 119] width 365 height 21
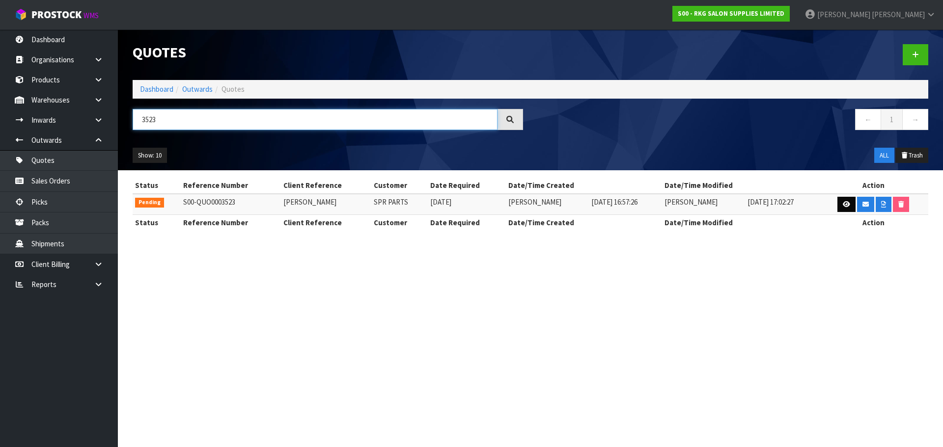
type input "3523"
click at [845, 204] on icon at bounding box center [846, 204] width 7 height 6
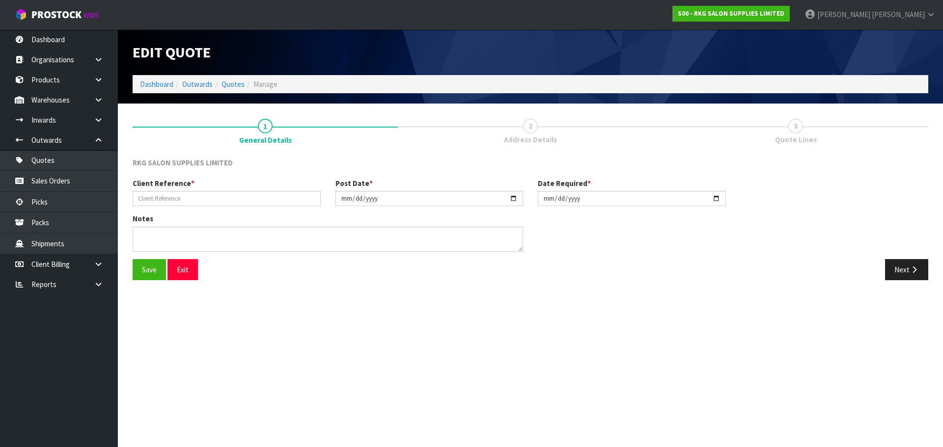
type input "[PERSON_NAME]"
type input "[DATE]"
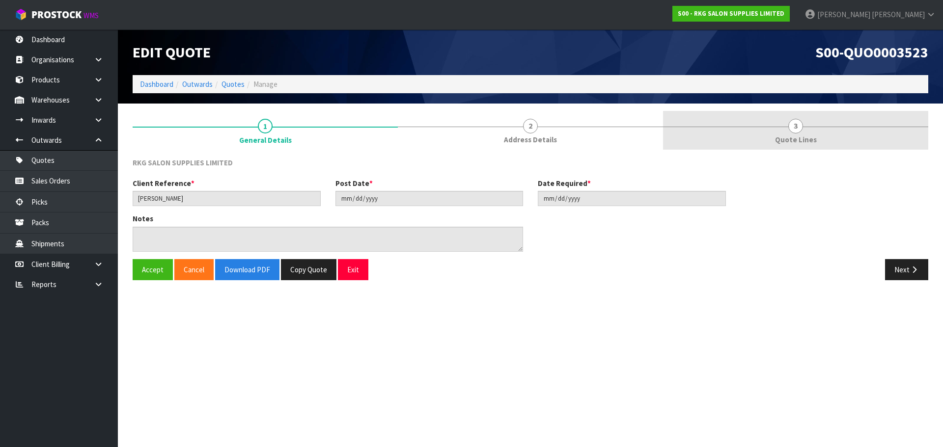
click at [794, 127] on span "3" at bounding box center [795, 126] width 15 height 15
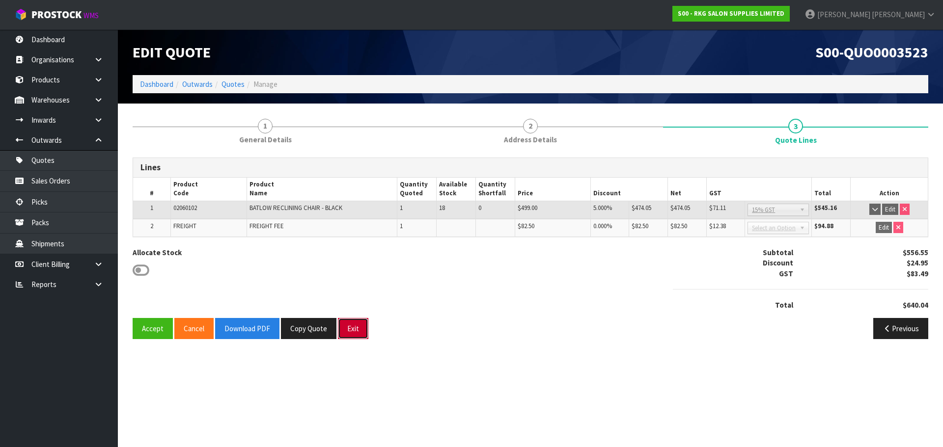
click at [357, 332] on button "Exit" at bounding box center [353, 328] width 30 height 21
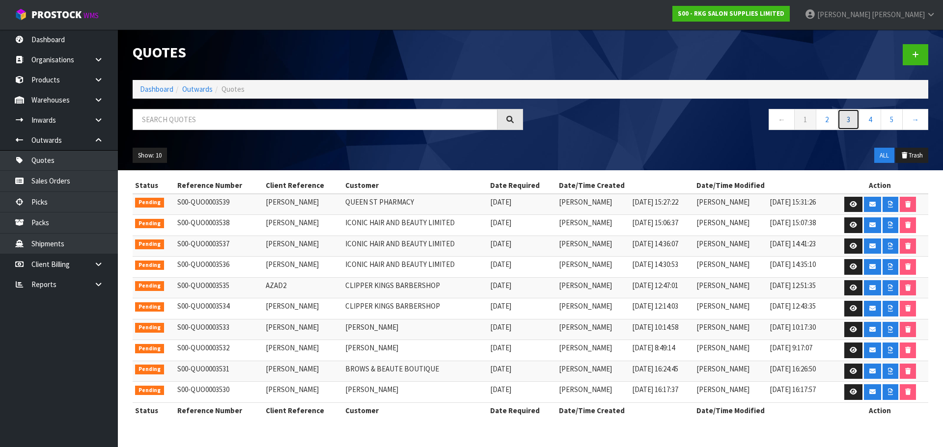
click at [843, 124] on link "3" at bounding box center [848, 119] width 22 height 21
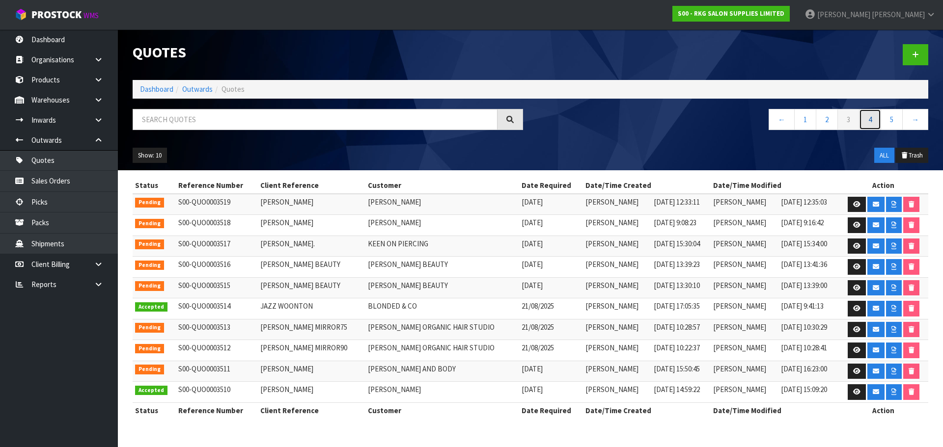
click at [866, 120] on link "4" at bounding box center [870, 119] width 22 height 21
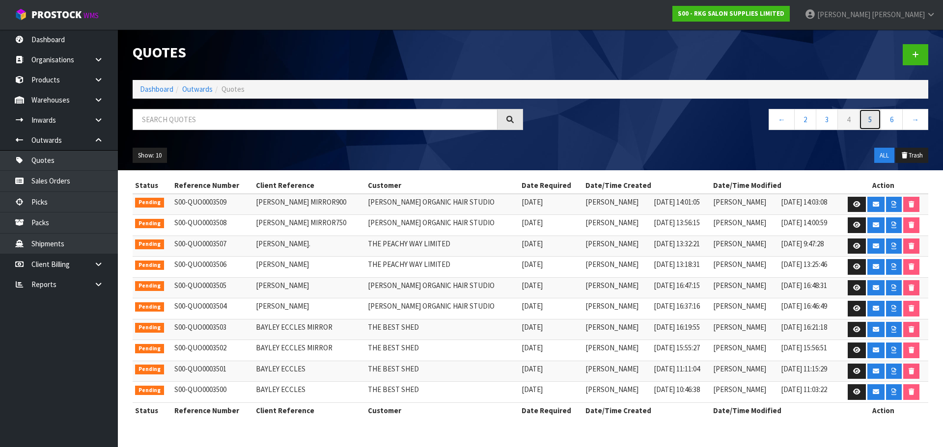
click at [872, 120] on link "5" at bounding box center [870, 119] width 22 height 21
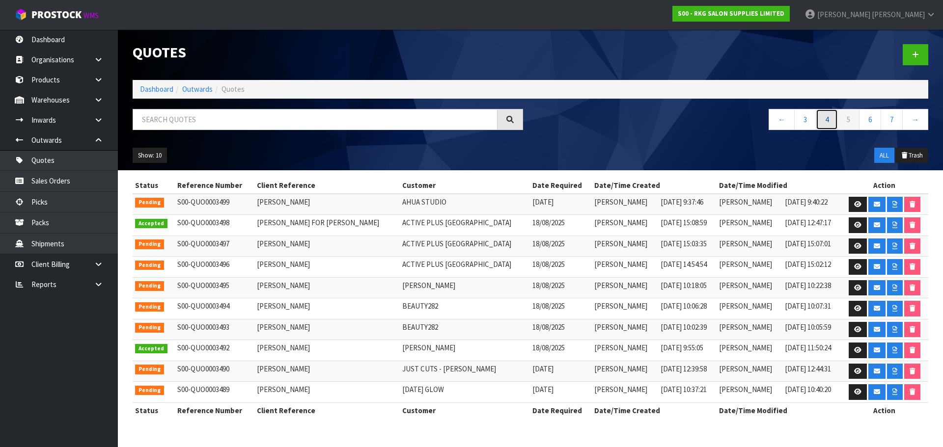
click at [829, 123] on link "4" at bounding box center [827, 119] width 22 height 21
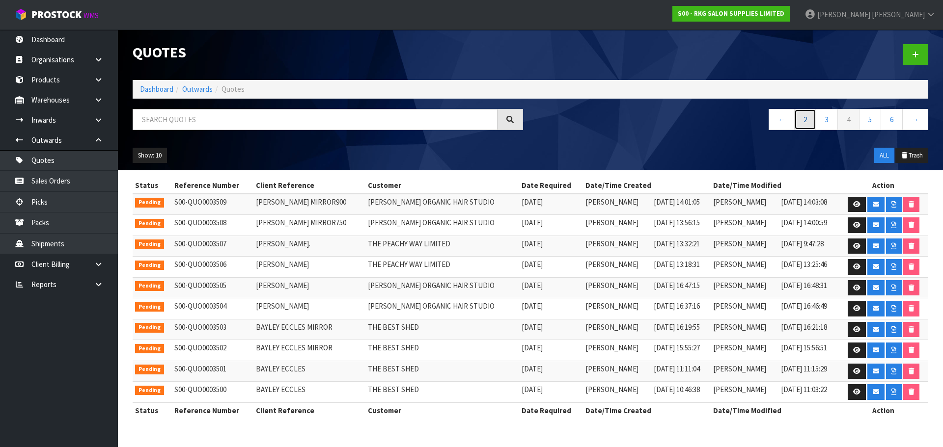
click at [811, 121] on link "2" at bounding box center [805, 119] width 22 height 21
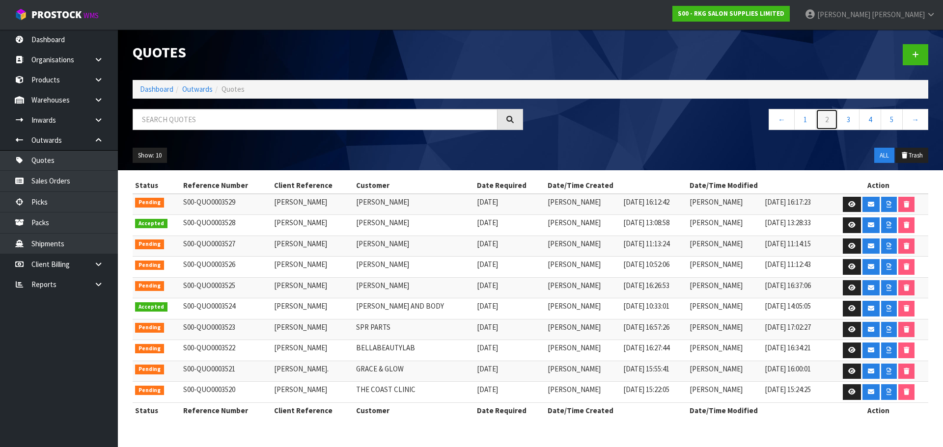
click at [833, 122] on link "2" at bounding box center [827, 119] width 22 height 21
click at [853, 124] on link "3" at bounding box center [848, 119] width 22 height 21
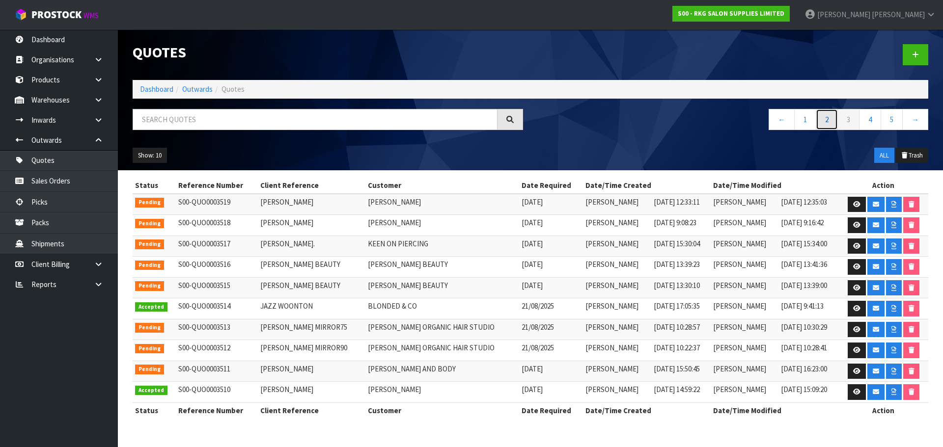
click at [827, 123] on link "2" at bounding box center [827, 119] width 22 height 21
